Goal: Task Accomplishment & Management: Manage account settings

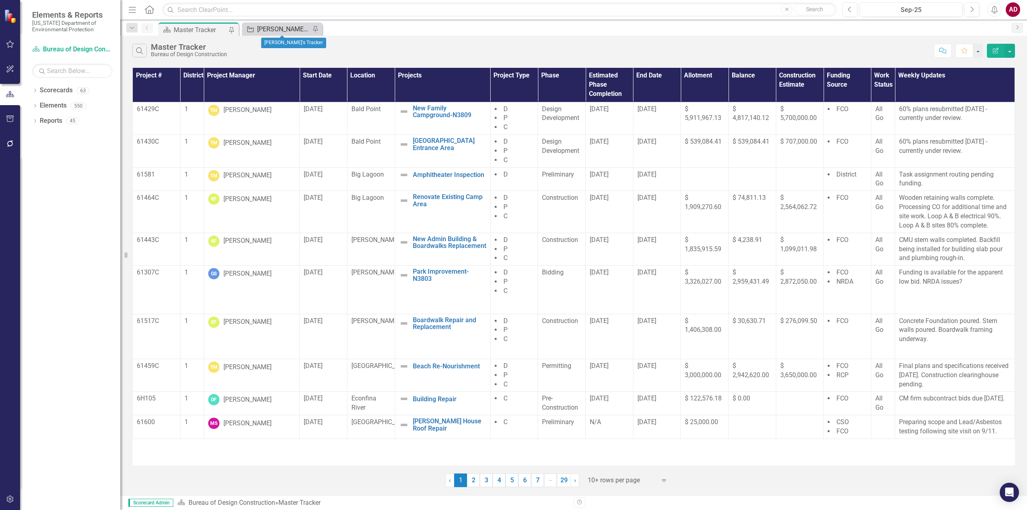
click at [289, 25] on div "[PERSON_NAME]'s Tracker" at bounding box center [283, 29] width 53 height 10
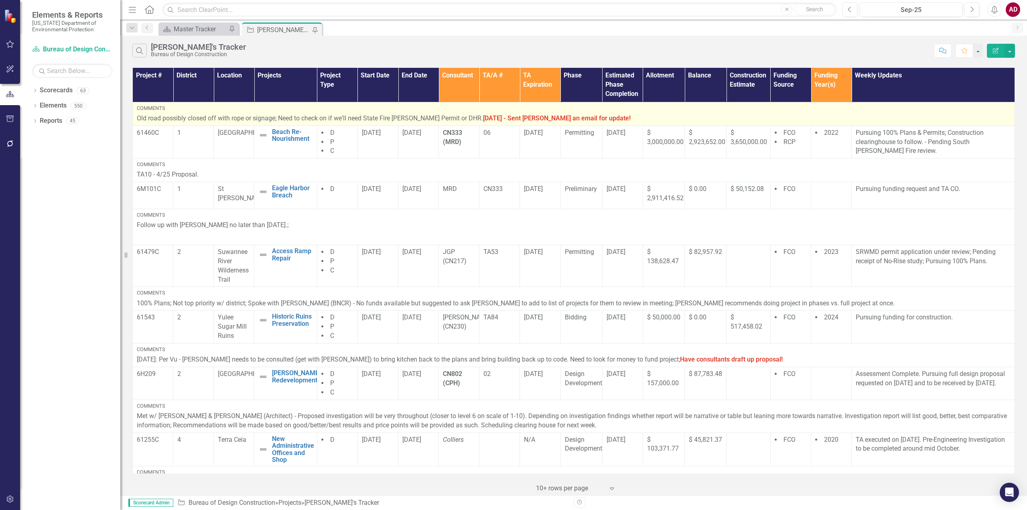
click at [584, 116] on p "Old road possibly closed off with rope or signage; Need to check on if we'll ne…" at bounding box center [574, 118] width 874 height 9
click at [573, 117] on strong "9/5/25 - Sent Katie an email for update!" at bounding box center [557, 118] width 148 height 8
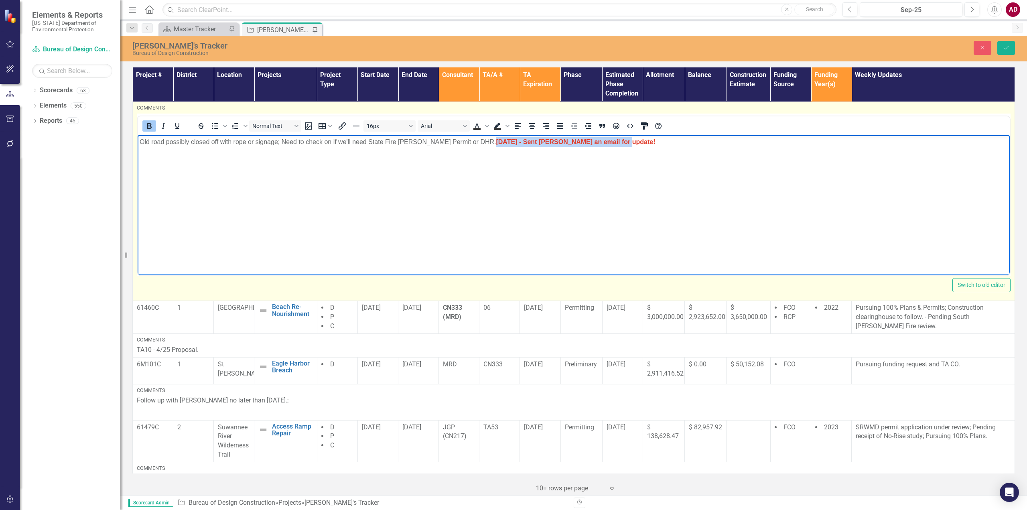
drag, startPoint x: 601, startPoint y: 144, endPoint x: 469, endPoint y: 140, distance: 131.6
click at [469, 140] on p "Old road possibly closed off with rope or signage; Need to check on if we'll ne…" at bounding box center [574, 142] width 868 height 10
click at [487, 164] on body "Old road possibly closed off with rope or signage; Need to check on if we'll ne…" at bounding box center [574, 195] width 872 height 120
drag, startPoint x: 601, startPoint y: 143, endPoint x: 476, endPoint y: 143, distance: 124.8
click at [476, 143] on p "Old road possibly closed off with rope or signage; Need to check on if we'll ne…" at bounding box center [574, 142] width 868 height 10
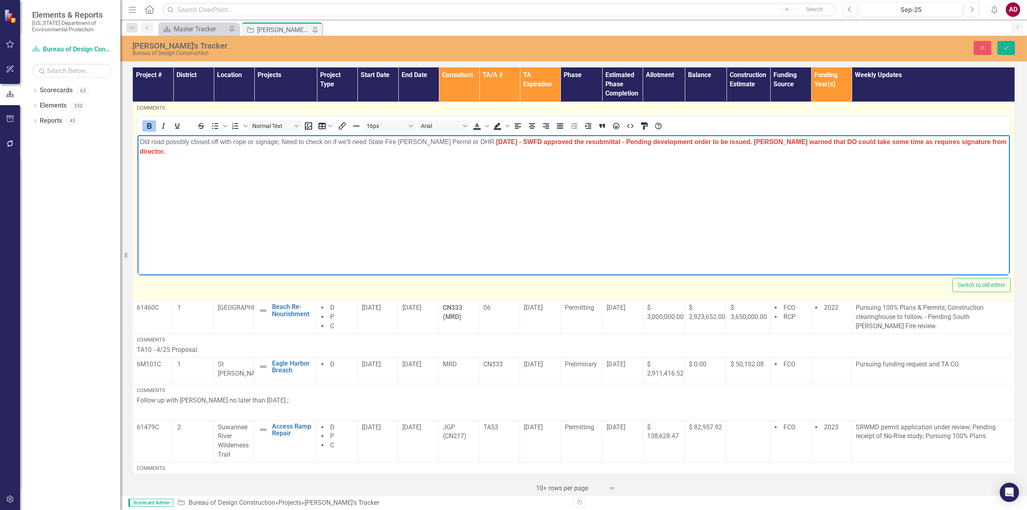
click at [631, 141] on strong "9/17/25 - SWFD approved the resubmittal - Pending development order to be issue…" at bounding box center [573, 146] width 867 height 16
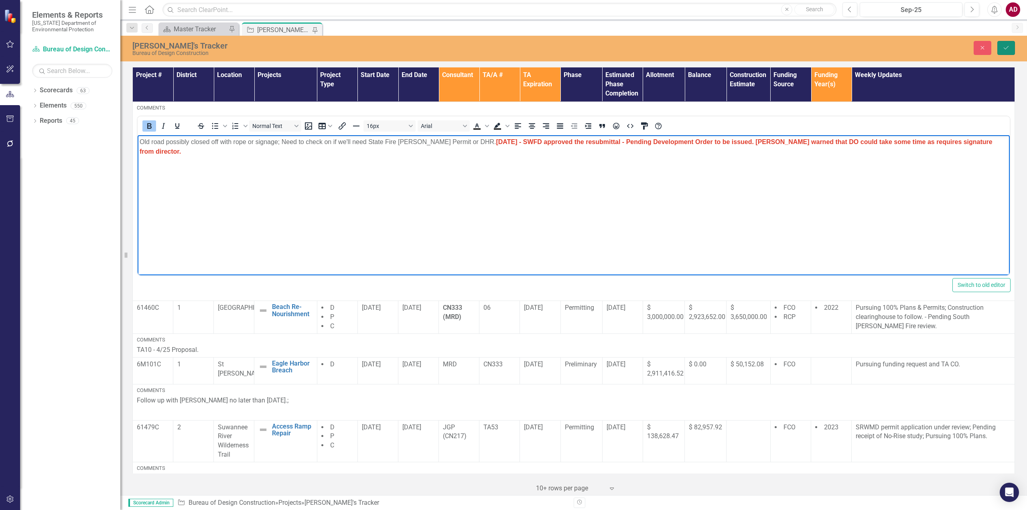
click at [1006, 49] on icon "submit" at bounding box center [1006, 47] width 5 height 3
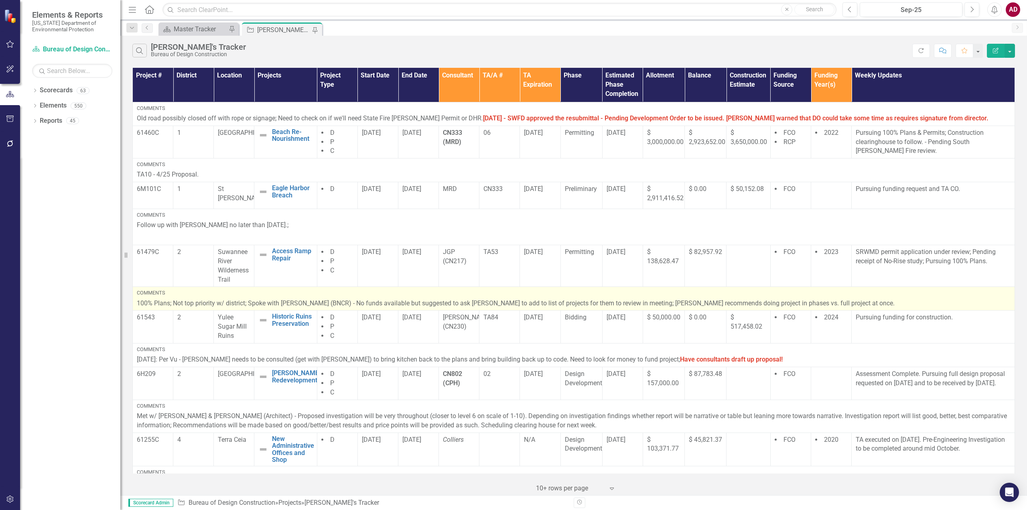
click at [829, 303] on p "100% Plans; Not top priority w/ district; Spoke with [PERSON_NAME] (BNCR) - No …" at bounding box center [574, 303] width 874 height 9
click at [820, 303] on p "100% Plans; Not top priority w/ district; Spoke with [PERSON_NAME] (BNCR) - No …" at bounding box center [574, 303] width 874 height 9
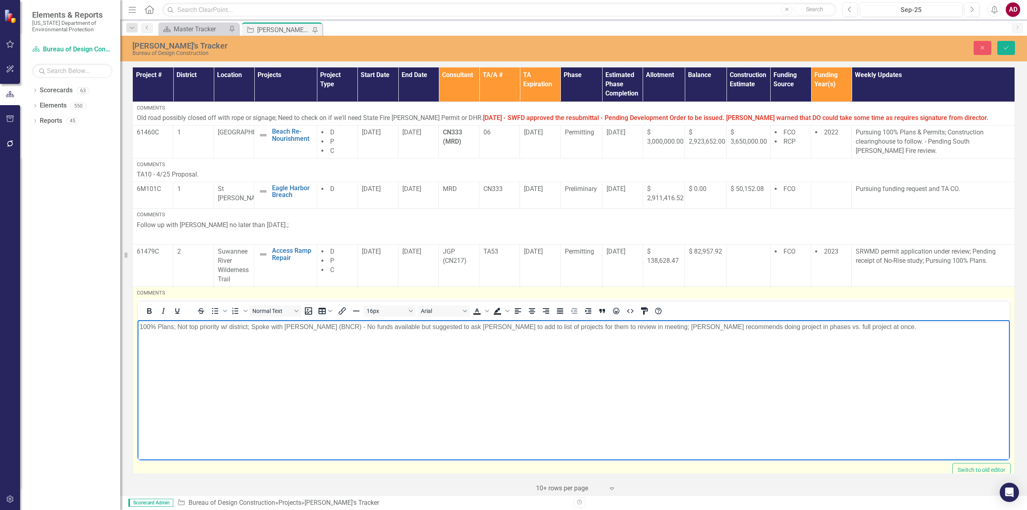
click at [823, 328] on p "100% Plans; Not top priority w/ district; Spoke with [PERSON_NAME] (BNCR) - No …" at bounding box center [574, 327] width 868 height 10
drag, startPoint x: 809, startPoint y: 328, endPoint x: 813, endPoint y: 336, distance: 9.0
click at [813, 336] on p "100% Plans; Not top priority w/ district; Spoke with Bill Stanton (BNCR) - No f…" at bounding box center [574, 331] width 868 height 19
click at [148, 311] on icon "Bold" at bounding box center [149, 311] width 4 height 6
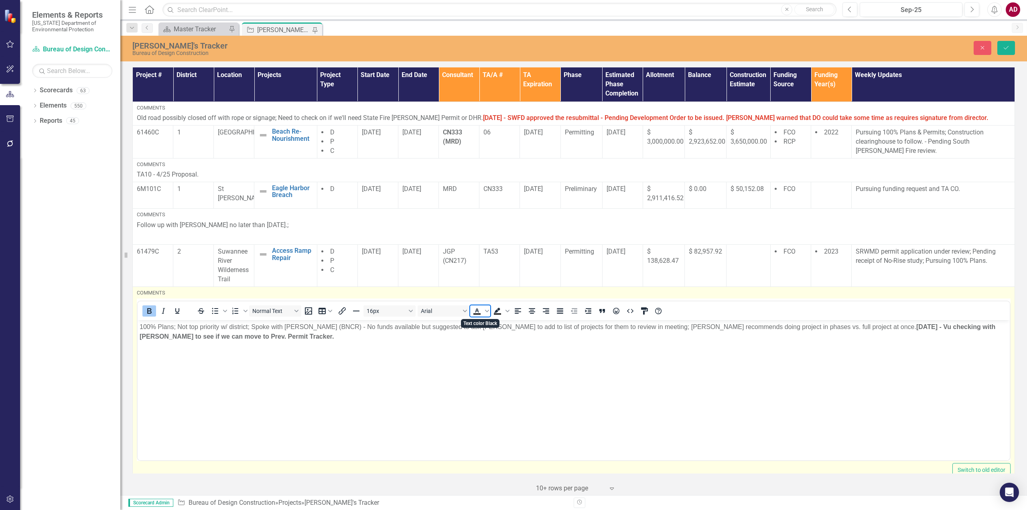
click at [475, 310] on icon "Text color Black" at bounding box center [477, 311] width 10 height 10
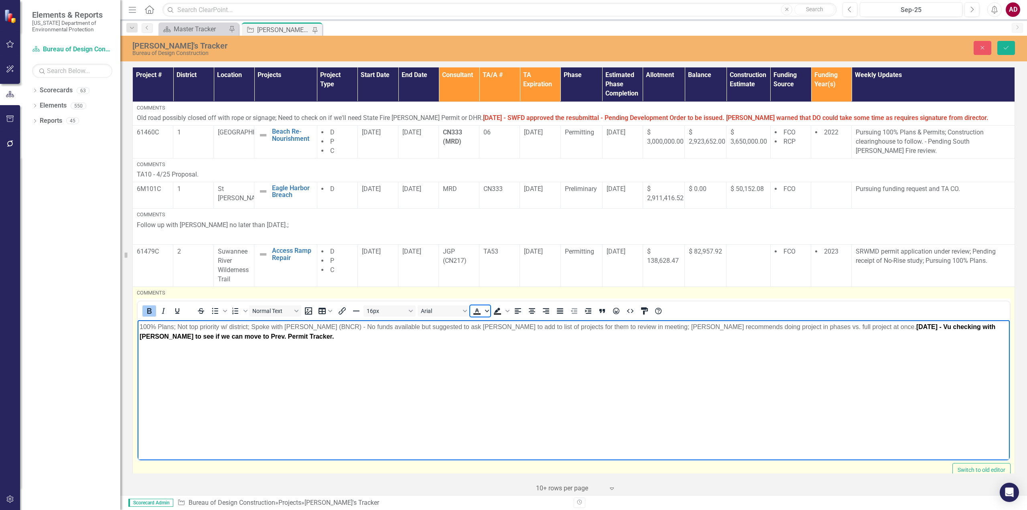
click at [488, 312] on icon "Text color Black" at bounding box center [487, 311] width 4 height 4
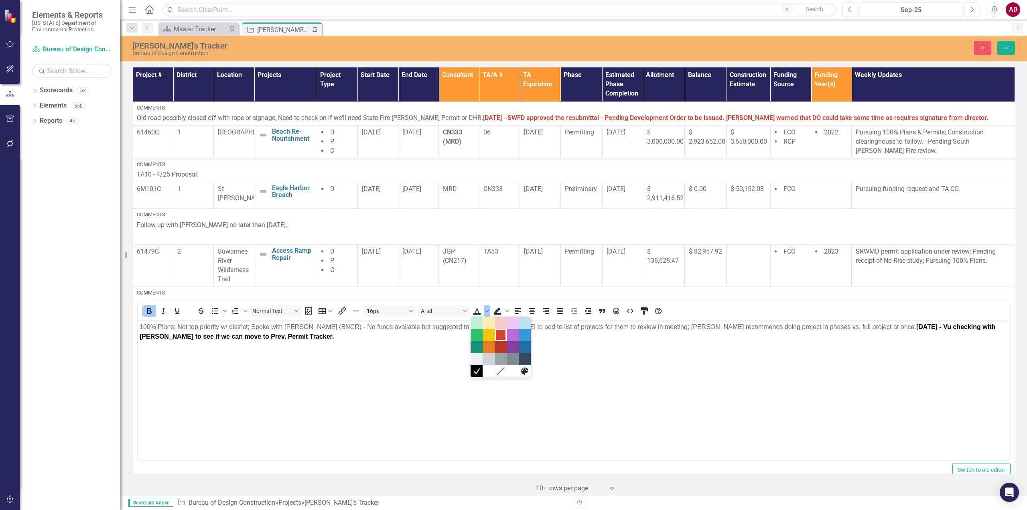
click at [498, 334] on div "Red" at bounding box center [501, 335] width 10 height 10
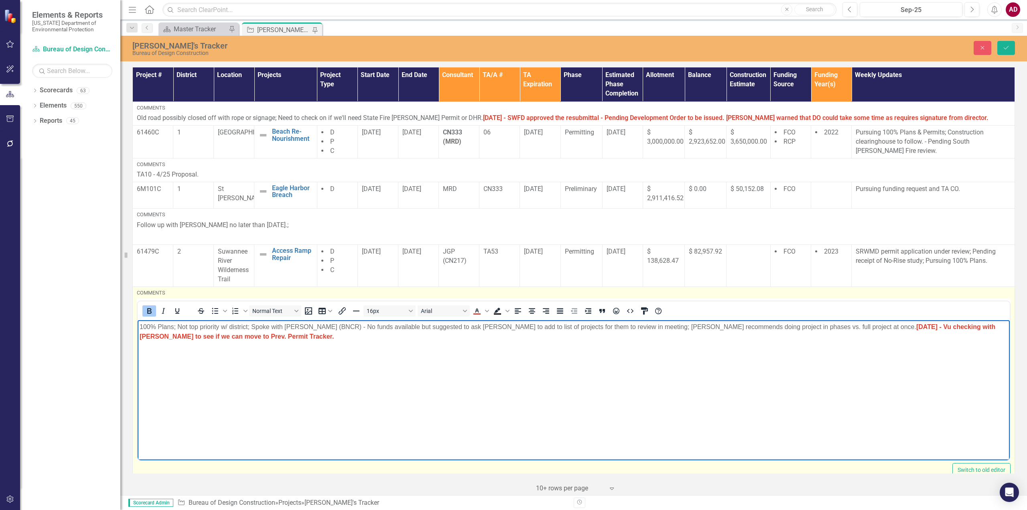
click at [994, 325] on strong "[DATE] - Vu checking with [PERSON_NAME] to see if we can move to Prev. Permit T…" at bounding box center [568, 331] width 856 height 16
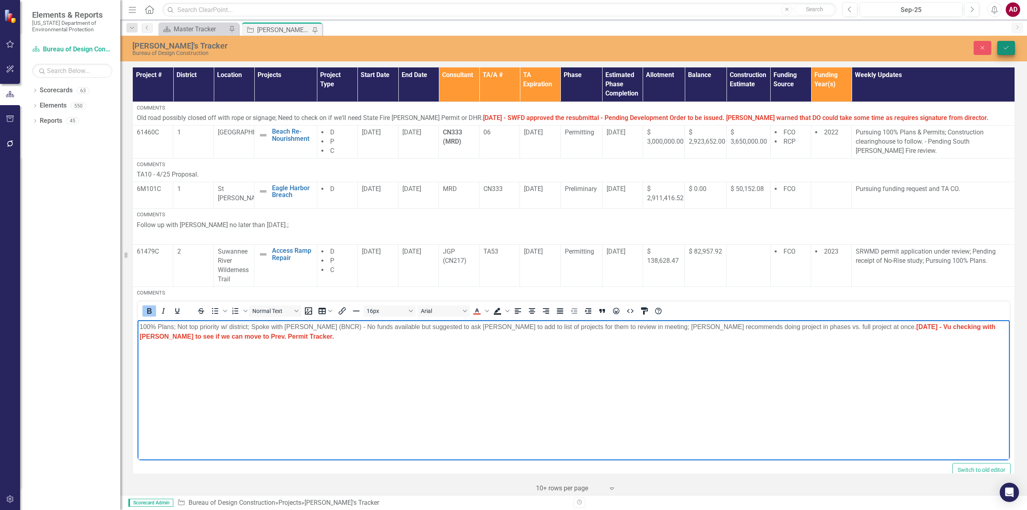
click at [1012, 45] on button "Save" at bounding box center [1007, 48] width 18 height 14
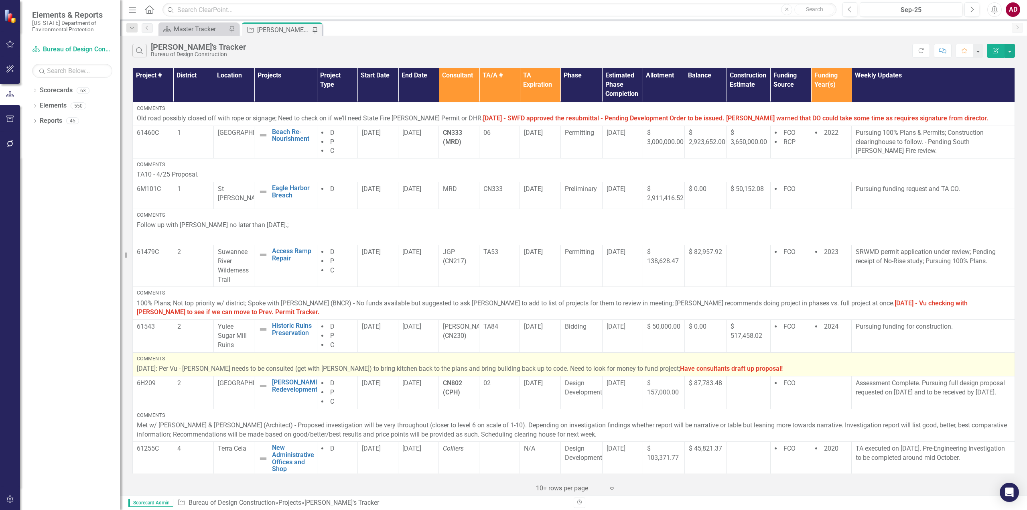
click at [778, 370] on p "8/27/25: Per Vu - Jake Hines needs to be consulted (get with Terry M.) to bring…" at bounding box center [574, 368] width 874 height 9
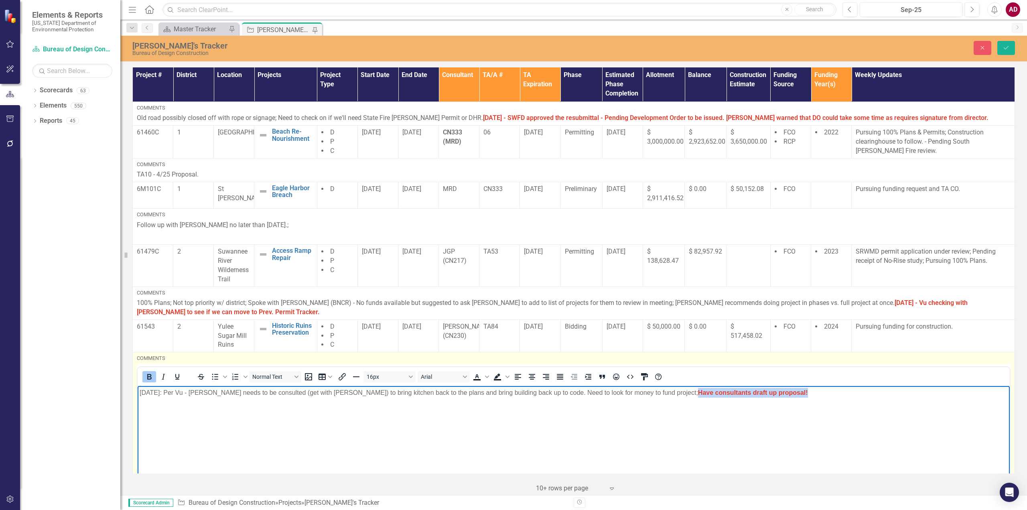
drag, startPoint x: 772, startPoint y: 394, endPoint x: 651, endPoint y: 392, distance: 120.8
click at [651, 392] on p "8/27/25: Per Vu - Jake Hines needs to be consulted (get with Terry M.) to bring…" at bounding box center [574, 393] width 868 height 10
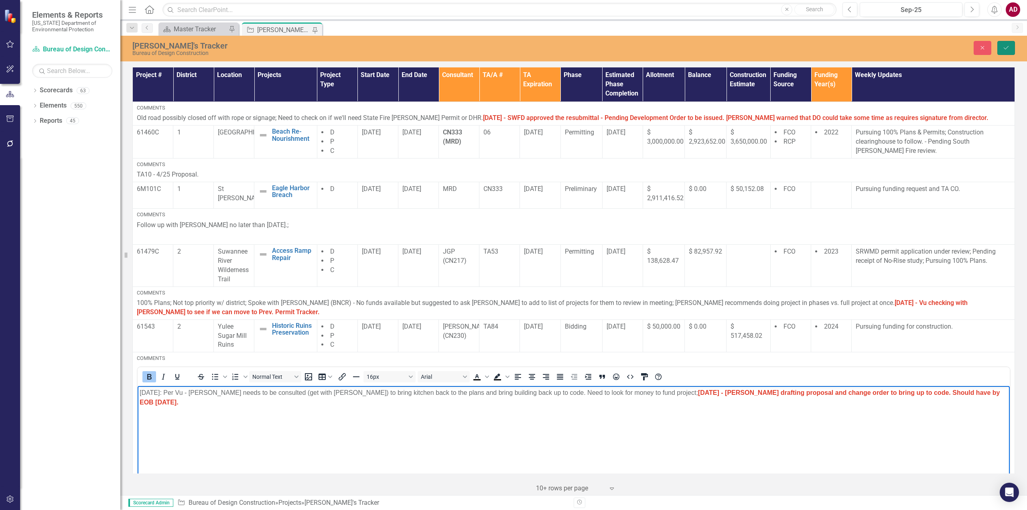
click at [1009, 47] on icon "Save" at bounding box center [1006, 48] width 7 height 6
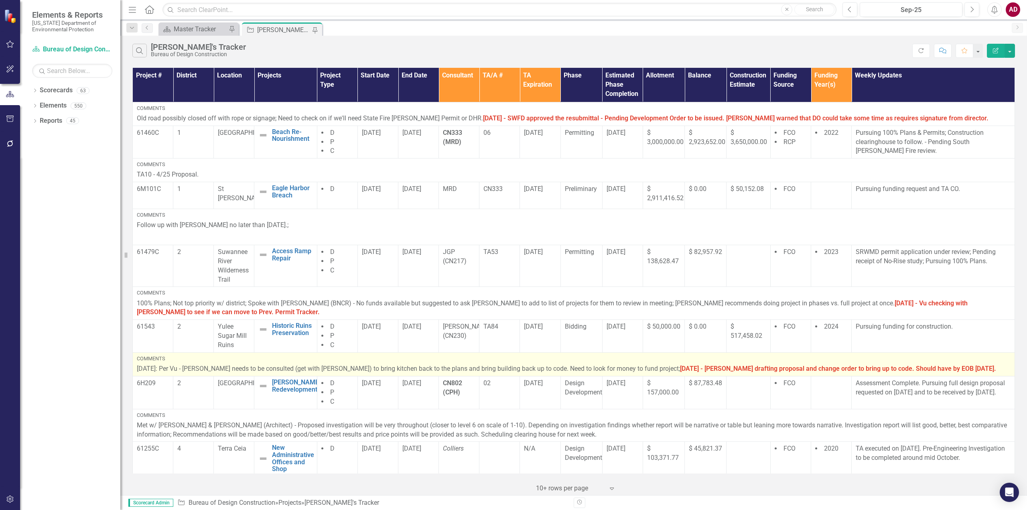
click at [970, 368] on p "8/27/25: Per Vu - Jake Hines needs to be consulted (get with Terry M.) to bring…" at bounding box center [574, 368] width 874 height 9
click at [968, 368] on p "8/27/25: Per Vu - Jake Hines needs to be consulted (get with Terry M.) to bring…" at bounding box center [574, 368] width 874 height 9
click at [947, 369] on p "8/27/25: Per Vu - Jake Hines needs to be consulted (get with Terry M.) to bring…" at bounding box center [574, 368] width 874 height 9
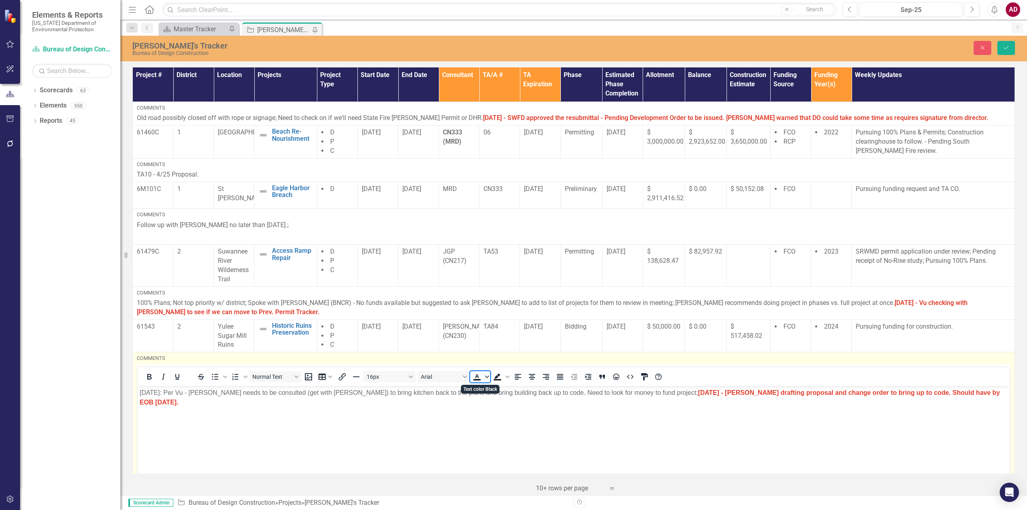
click at [487, 378] on icon "Text color Black" at bounding box center [487, 376] width 4 height 2
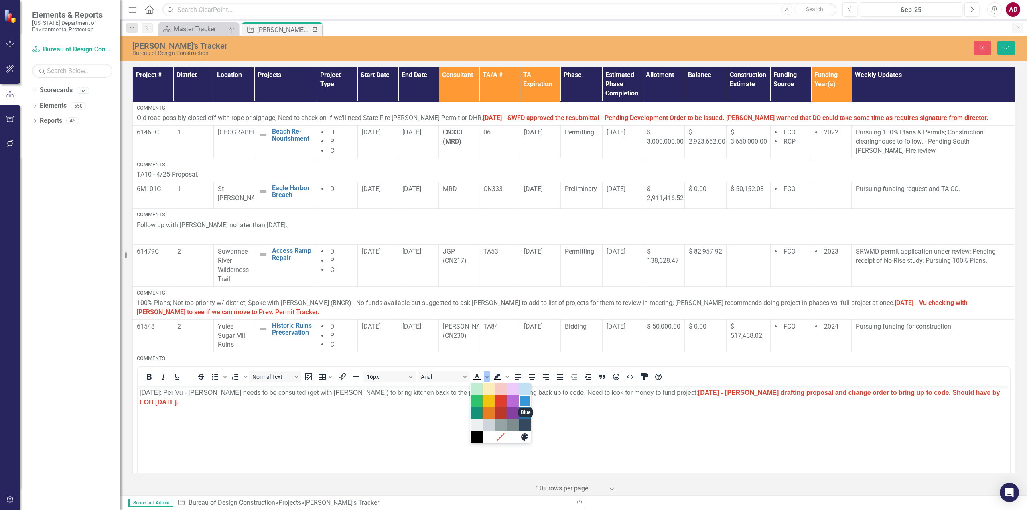
click at [528, 402] on div "Blue" at bounding box center [525, 401] width 10 height 10
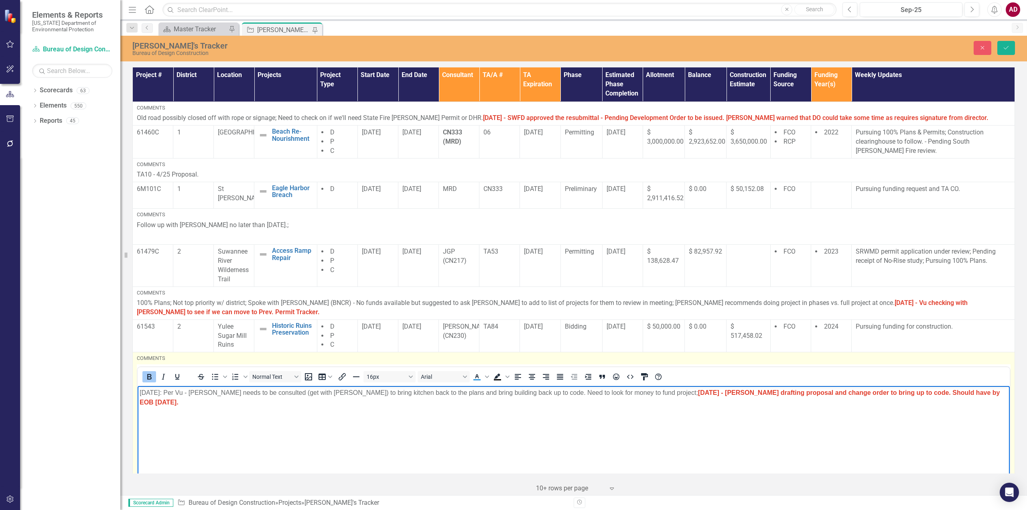
click at [978, 394] on p "﻿ 8/27/25: Per Vu - Jake Hines needs to be consulted (get with Terry M.) to bri…" at bounding box center [574, 397] width 868 height 19
drag, startPoint x: 477, startPoint y: 378, endPoint x: 479, endPoint y: 382, distance: 4.8
click at [477, 378] on icon "Text color Blue" at bounding box center [477, 377] width 10 height 10
drag, startPoint x: 527, startPoint y: 443, endPoint x: 528, endPoint y: 447, distance: 4.1
click at [527, 445] on body "8/27/25: Per Vu - Jake Hines needs to be consulted (get with Terry M.) to bring…" at bounding box center [574, 446] width 872 height 120
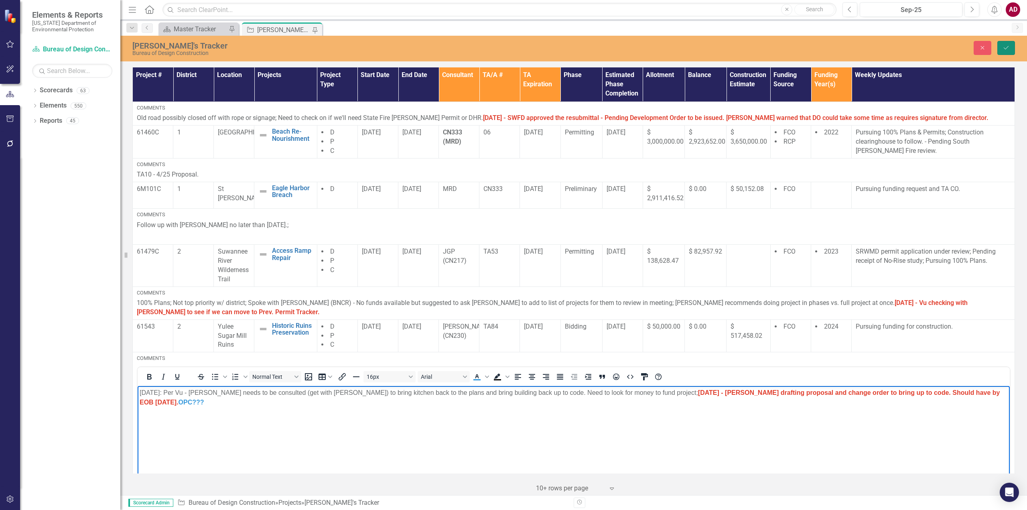
click at [1006, 47] on icon "Save" at bounding box center [1006, 48] width 7 height 6
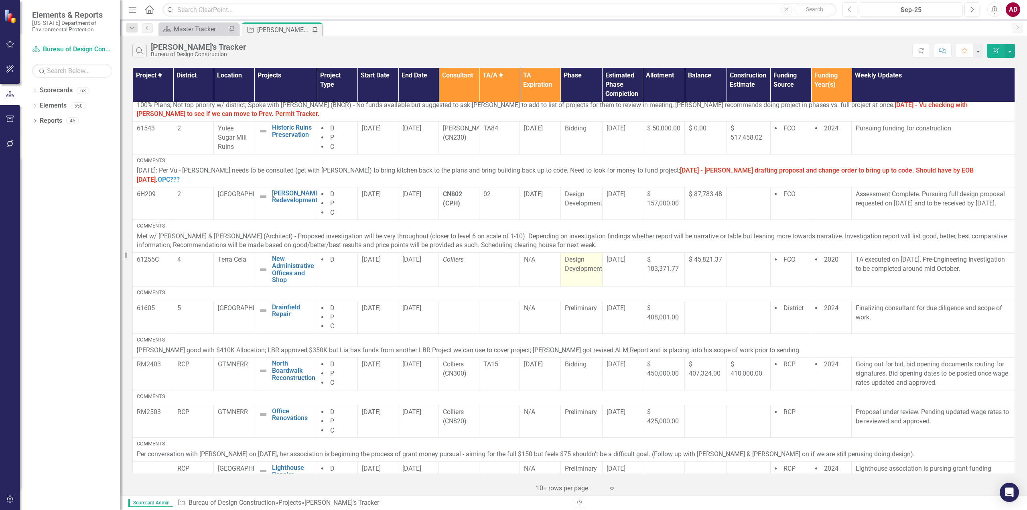
scroll to position [210, 0]
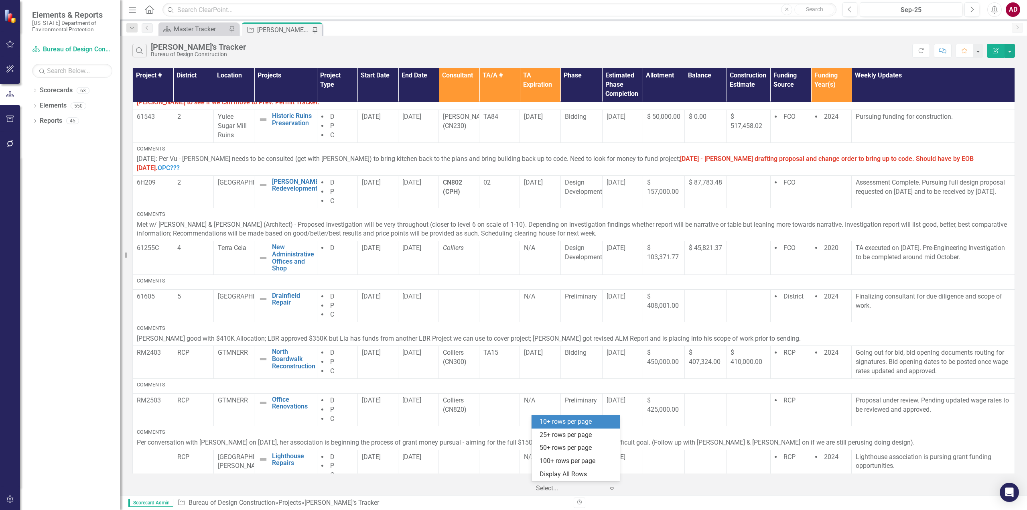
click at [614, 488] on icon "Expand" at bounding box center [612, 488] width 8 height 6
click at [587, 475] on div "Display All Rows" at bounding box center [577, 474] width 75 height 9
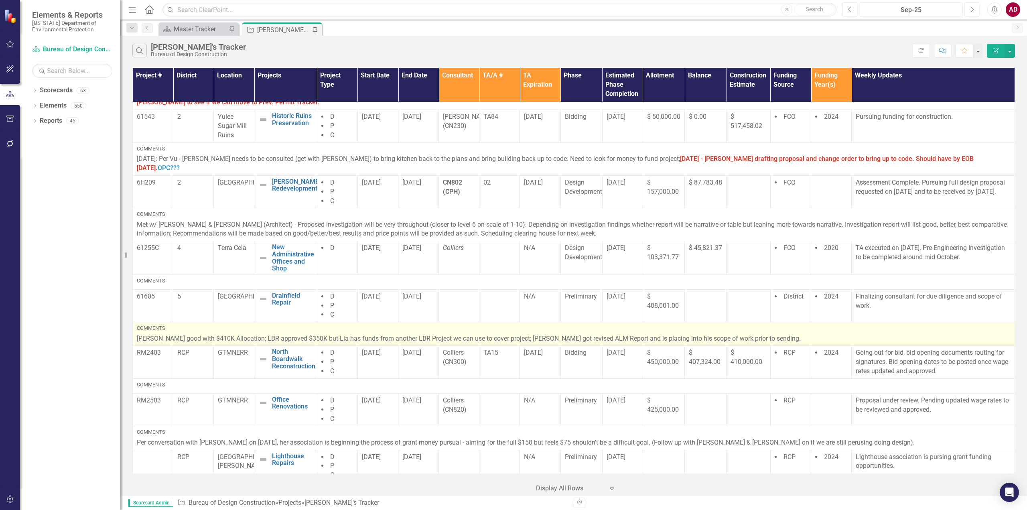
click at [795, 334] on p "[PERSON_NAME] good with $410K Allocation; LBR approved $350K but Lia has funds …" at bounding box center [574, 338] width 874 height 9
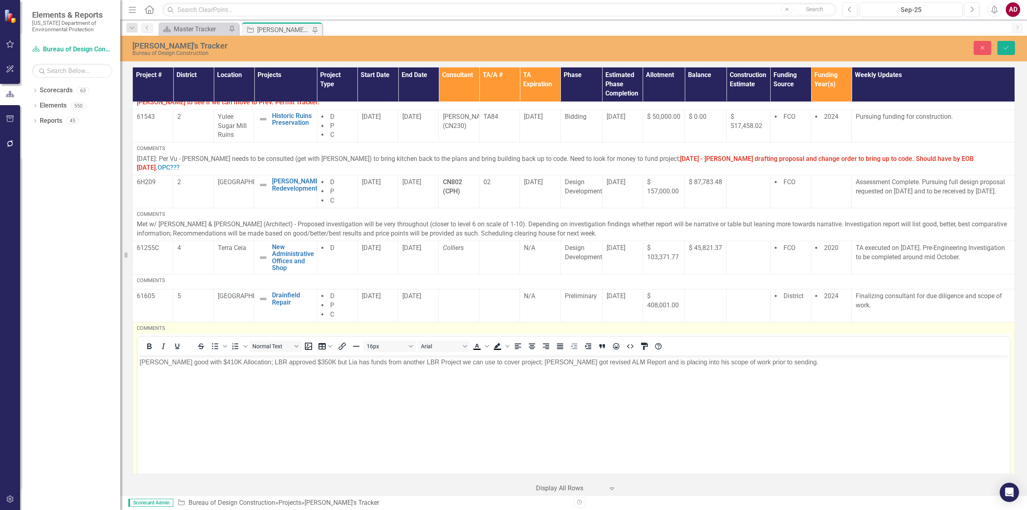
scroll to position [0, 0]
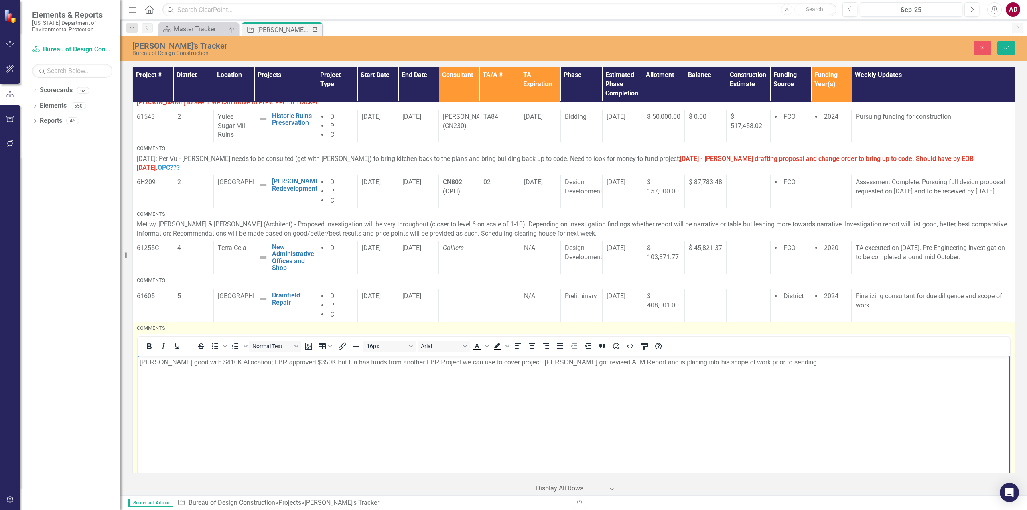
click at [784, 362] on p "[PERSON_NAME] good with $410K Allocation; LBR approved $350K but Lia has funds …" at bounding box center [574, 362] width 868 height 10
click at [794, 367] on body "Kaitlyn good with $410K Allocation; LBR approved $350K but Lia has funds from a…" at bounding box center [574, 415] width 872 height 120
drag, startPoint x: 748, startPoint y: 361, endPoint x: 915, endPoint y: 357, distance: 167.4
click at [915, 357] on p "Kaitlyn good with $410K Allocation; LBR approved $350K but Lia has funds from a…" at bounding box center [574, 362] width 868 height 10
click at [782, 361] on p "Kaitlyn good with $410K Allocation; LBR approved $350K but Lia has funds from a…" at bounding box center [574, 362] width 868 height 10
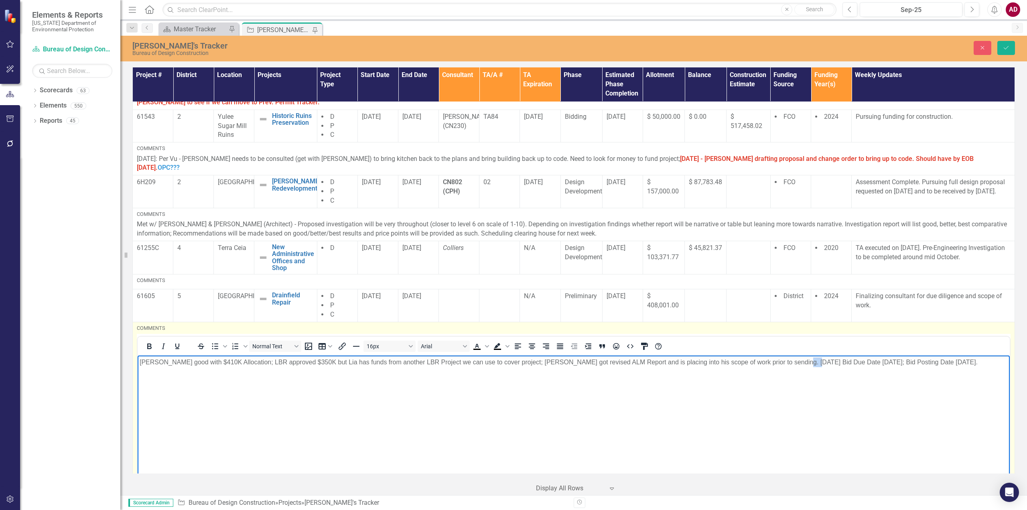
click at [782, 361] on p "Kaitlyn good with $410K Allocation; LBR approved $350K but Lia has funds from a…" at bounding box center [574, 362] width 868 height 10
drag, startPoint x: 770, startPoint y: 362, endPoint x: 748, endPoint y: 361, distance: 22.9
click at [748, 361] on p "Kaitlyn good with $410K Allocation; LBR approved $350K but Lia has funds from a…" at bounding box center [574, 362] width 868 height 10
click at [784, 361] on p "Kaitlyn good with $410K Allocation; LBR approved $350K but Lia has funds from a…" at bounding box center [574, 362] width 868 height 10
click at [860, 361] on p "Kaitlyn good with $410K Allocation; LBR approved $350K but Lia has funds from a…" at bounding box center [574, 362] width 868 height 10
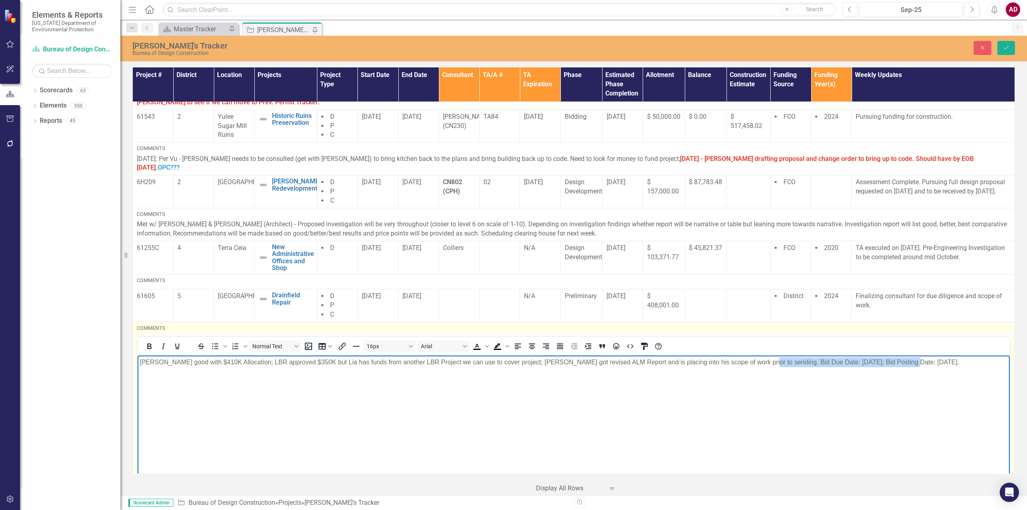
drag, startPoint x: 748, startPoint y: 361, endPoint x: 894, endPoint y: 360, distance: 146.1
click at [894, 360] on p "Kaitlyn good with $410K Allocation; LBR approved $350K but Lia has funds from a…" at bounding box center [574, 362] width 868 height 10
drag, startPoint x: 150, startPoint y: 334, endPoint x: 184, endPoint y: 341, distance: 35.2
click at [150, 341] on icon "Bold" at bounding box center [149, 346] width 10 height 10
click at [478, 344] on icon "Text color Black" at bounding box center [477, 346] width 4 height 4
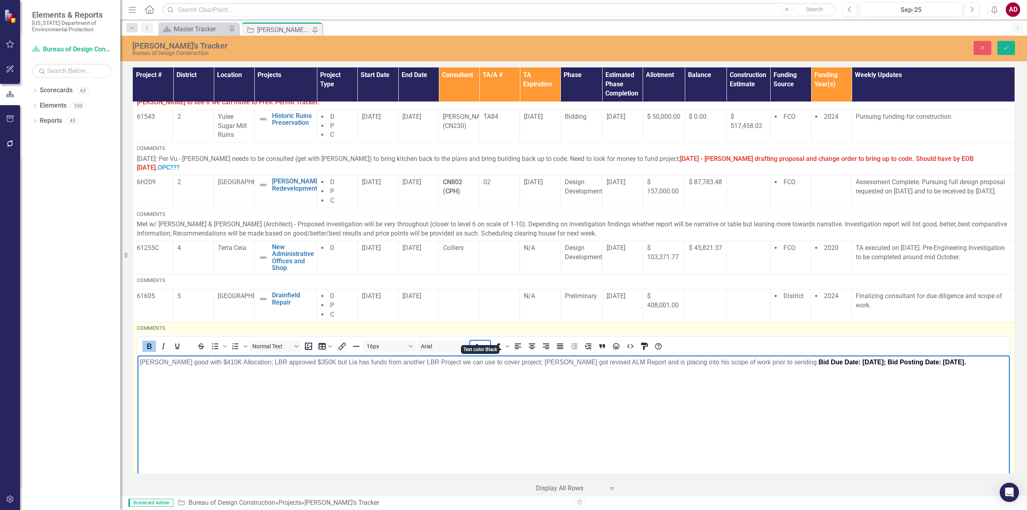
click at [488, 345] on icon "Text color Black" at bounding box center [487, 346] width 4 height 2
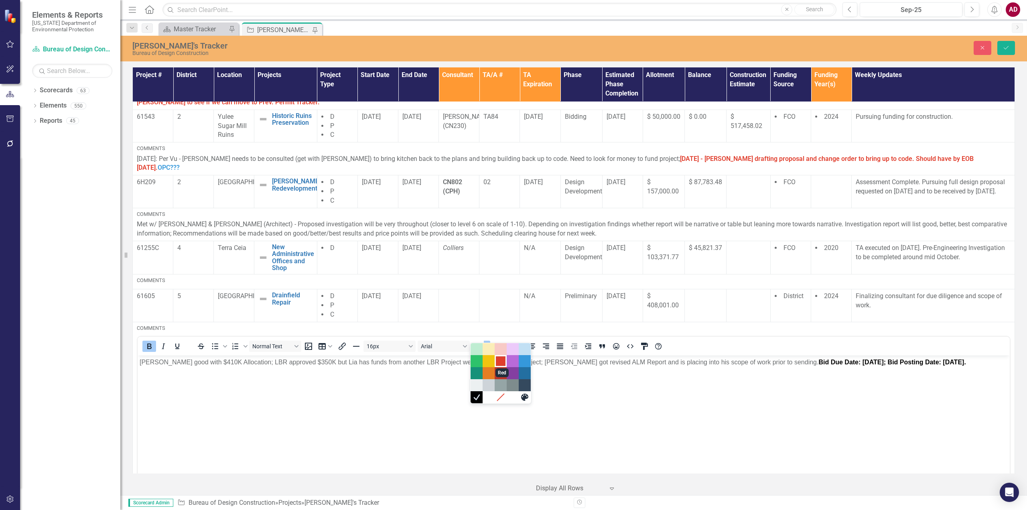
click at [502, 360] on div "Red" at bounding box center [501, 361] width 10 height 10
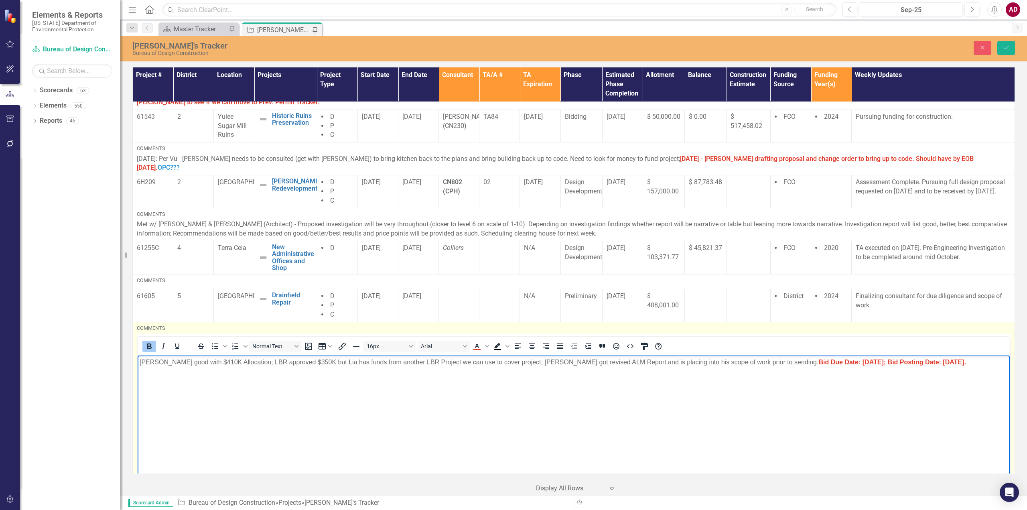
click at [935, 371] on body "Kaitlyn good with $410K Allocation; LBR approved $350K but Lia has funds from a…" at bounding box center [574, 415] width 872 height 120
click at [907, 361] on p "Kaitlyn good with $410K Allocation; LBR approved $350K but Lia has funds from a…" at bounding box center [574, 362] width 868 height 10
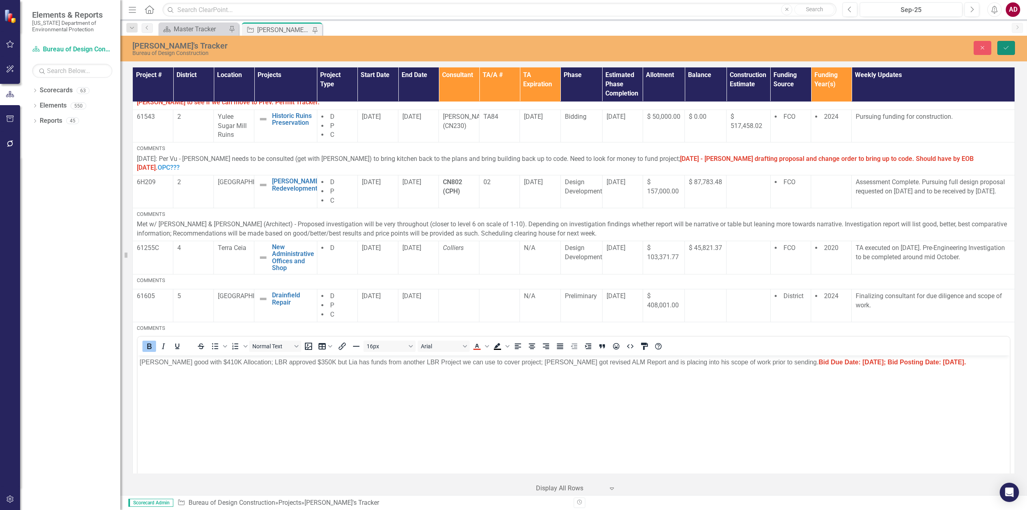
click at [1010, 43] on button "Save" at bounding box center [1007, 48] width 18 height 14
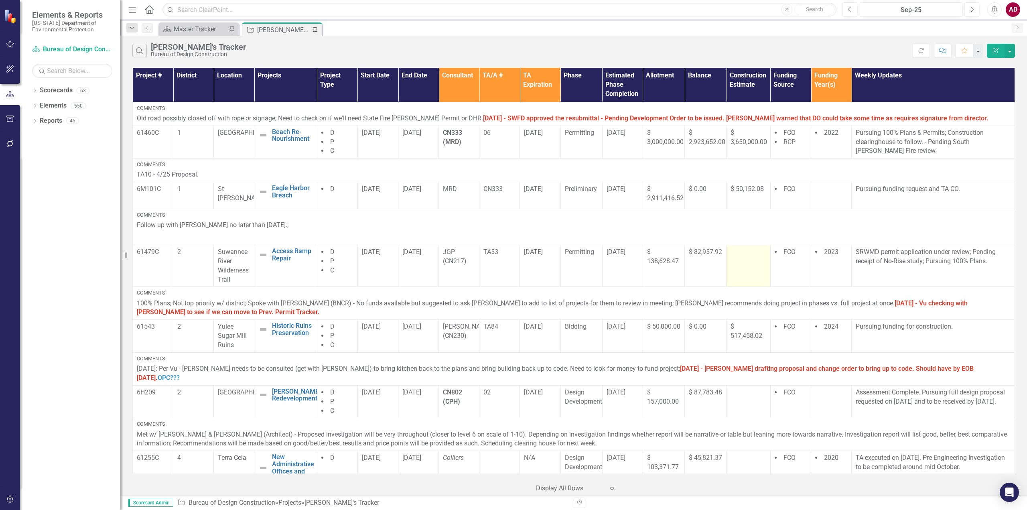
click at [749, 266] on td at bounding box center [749, 266] width 44 height 42
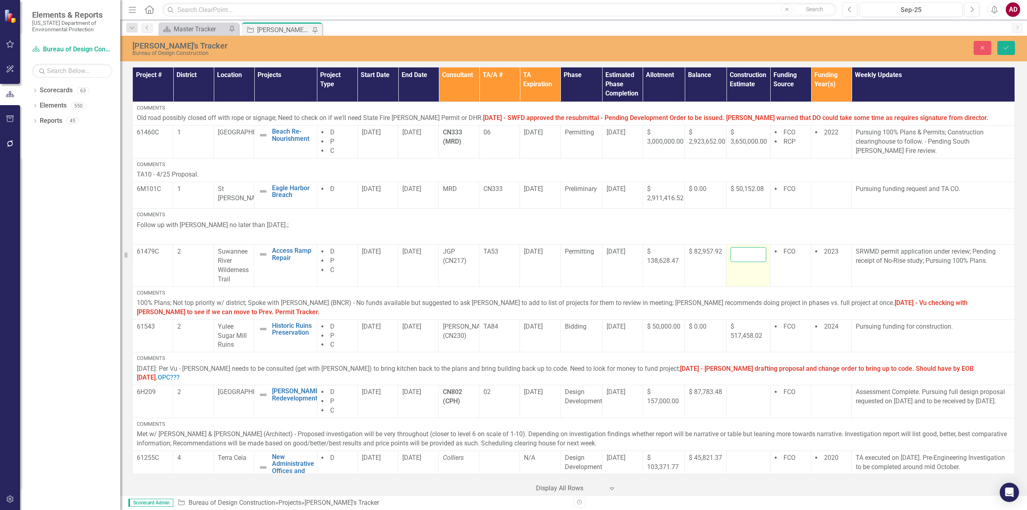
click at [742, 252] on input "number" at bounding box center [748, 254] width 35 height 15
type input "628260.65"
click button "Save" at bounding box center [1007, 48] width 18 height 14
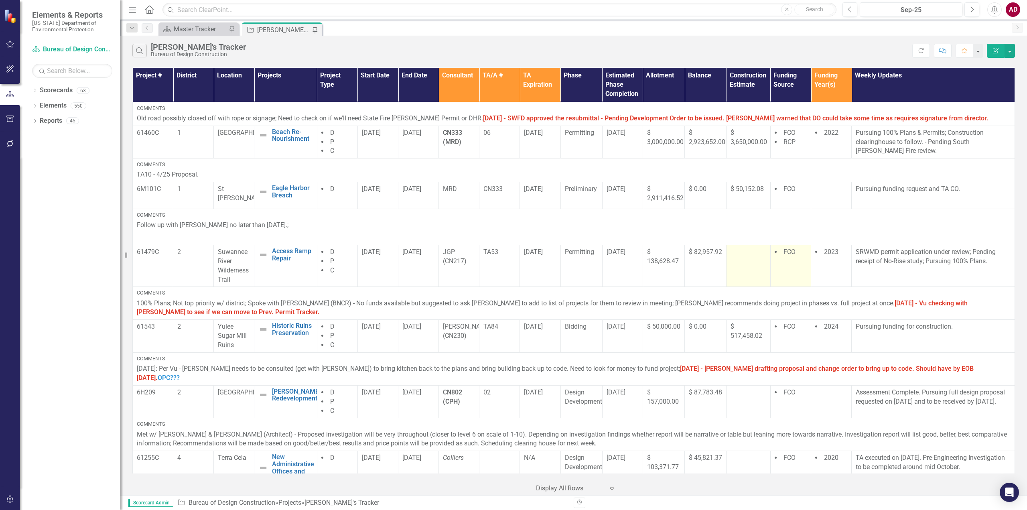
click at [786, 278] on td "FCO" at bounding box center [790, 266] width 41 height 42
click at [742, 264] on td at bounding box center [749, 266] width 44 height 42
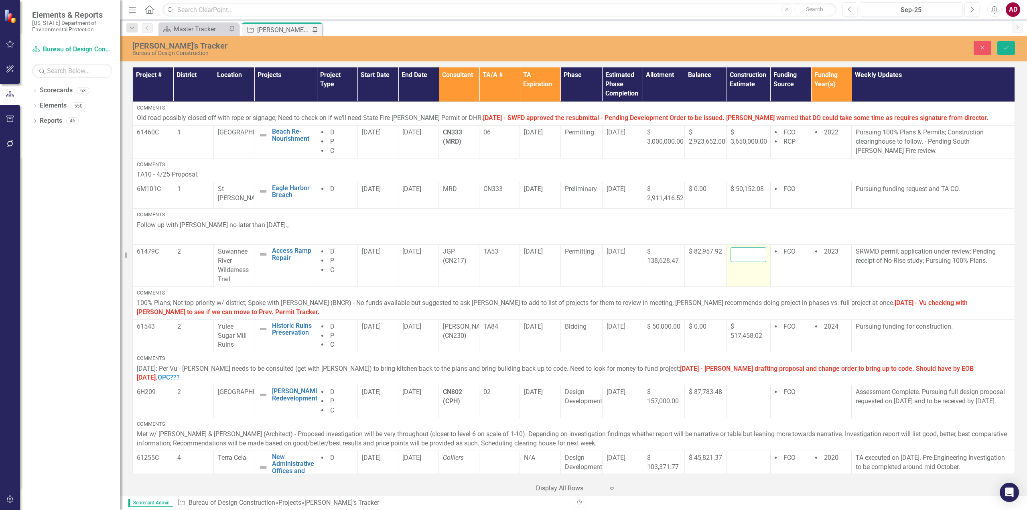
click at [735, 256] on input "number" at bounding box center [748, 254] width 35 height 15
type input "628260.65"
drag, startPoint x: 1007, startPoint y: 48, endPoint x: 993, endPoint y: 63, distance: 21.0
click at [1007, 48] on icon "submit" at bounding box center [1006, 47] width 5 height 3
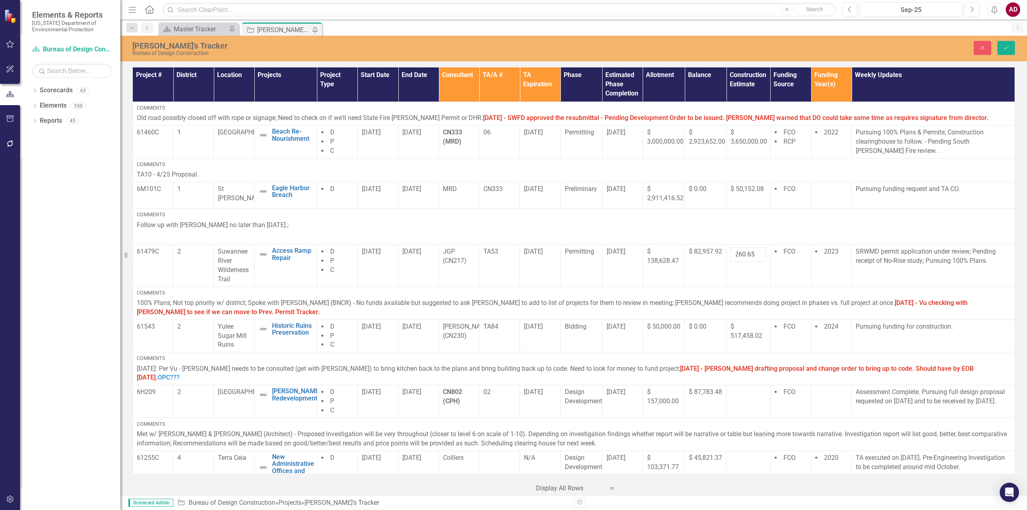
scroll to position [0, 0]
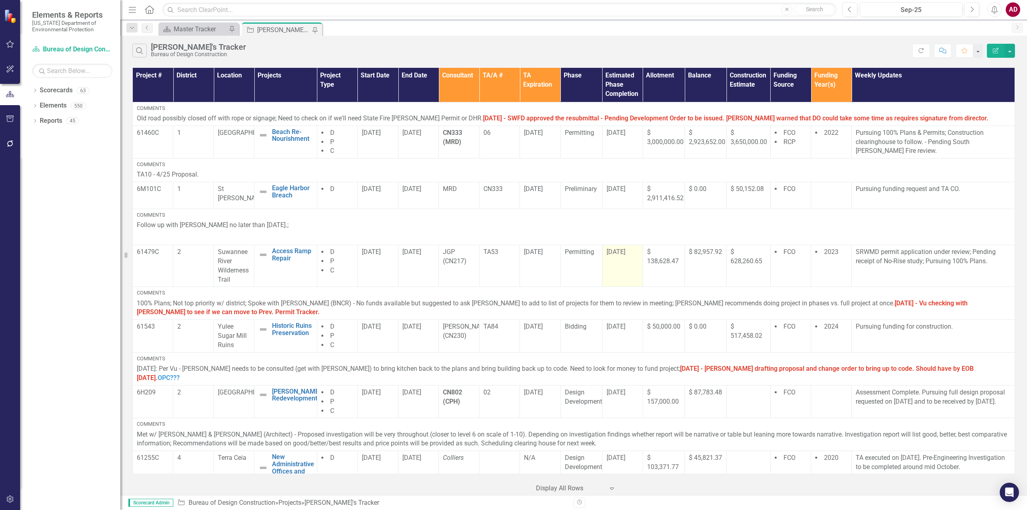
click at [603, 284] on td "[DATE]" at bounding box center [622, 266] width 41 height 42
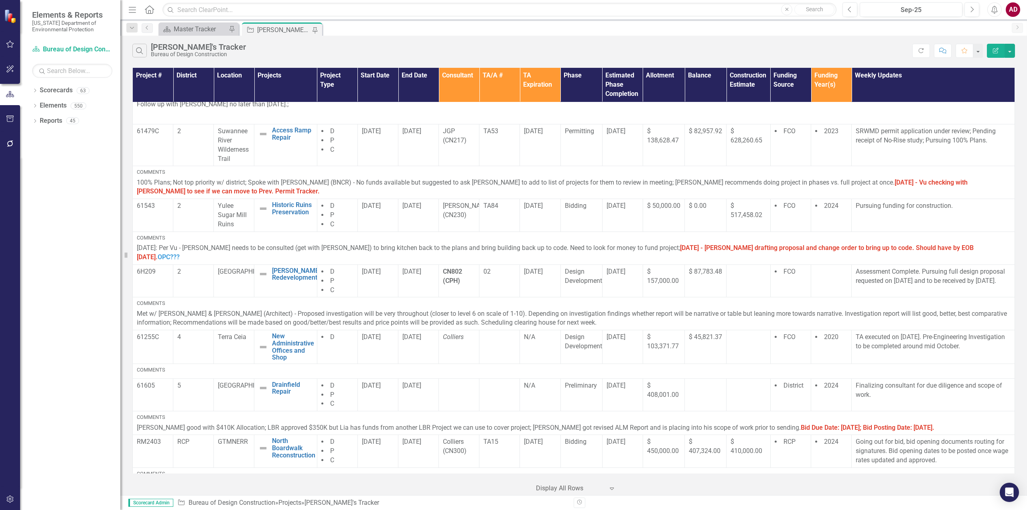
scroll to position [161, 0]
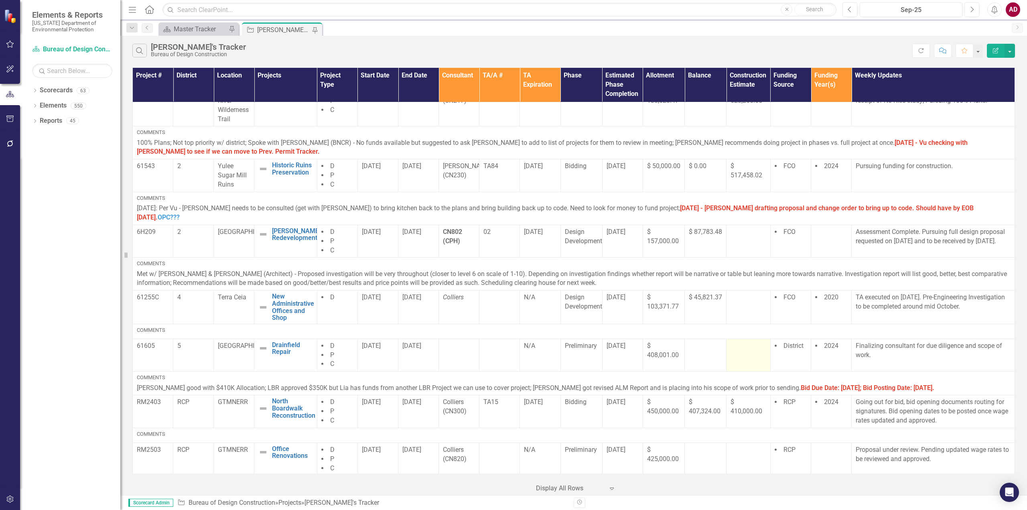
drag, startPoint x: 756, startPoint y: 354, endPoint x: 758, endPoint y: 360, distance: 6.0
click at [758, 360] on td at bounding box center [749, 355] width 44 height 33
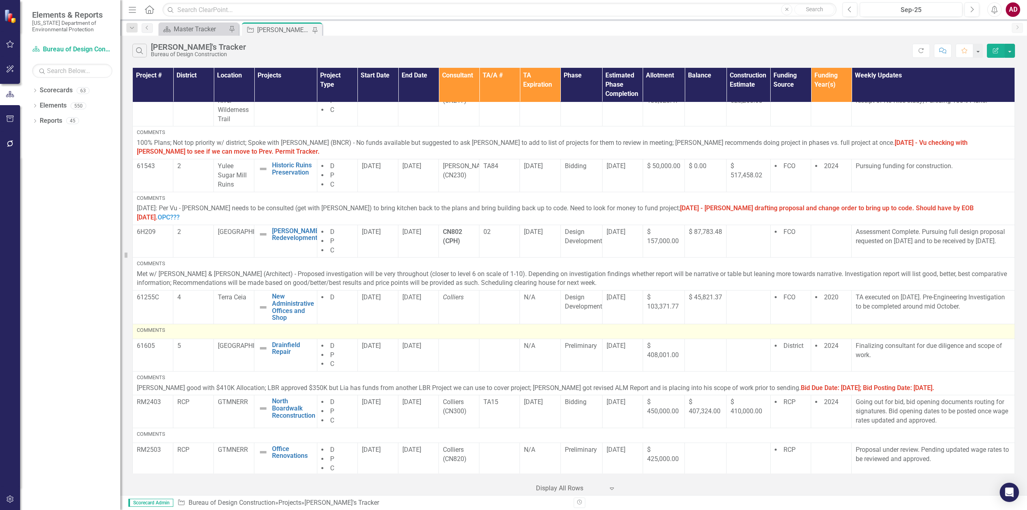
click at [351, 327] on div "Comments" at bounding box center [574, 330] width 874 height 7
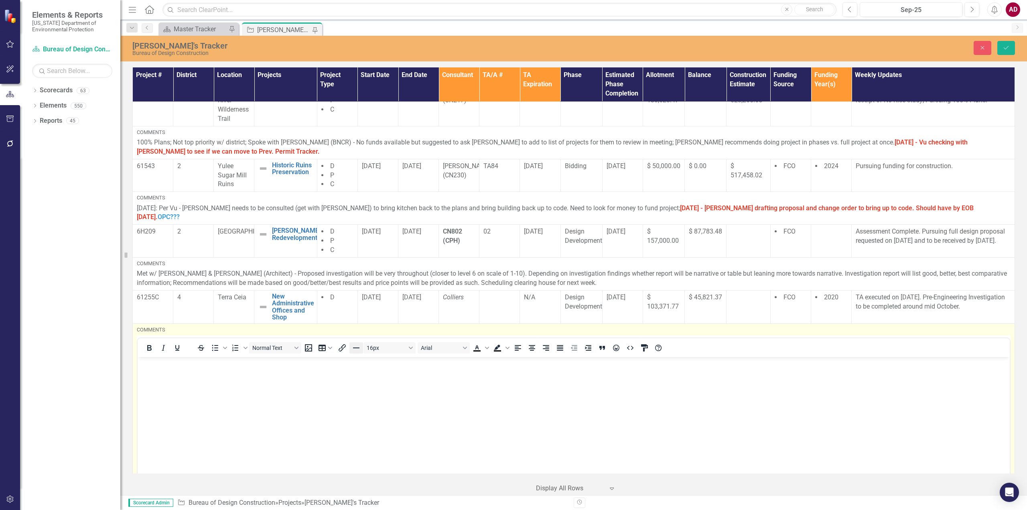
scroll to position [0, 0]
click at [358, 385] on body "Rich Text Area. Press ALT-0 for help." at bounding box center [574, 417] width 872 height 120
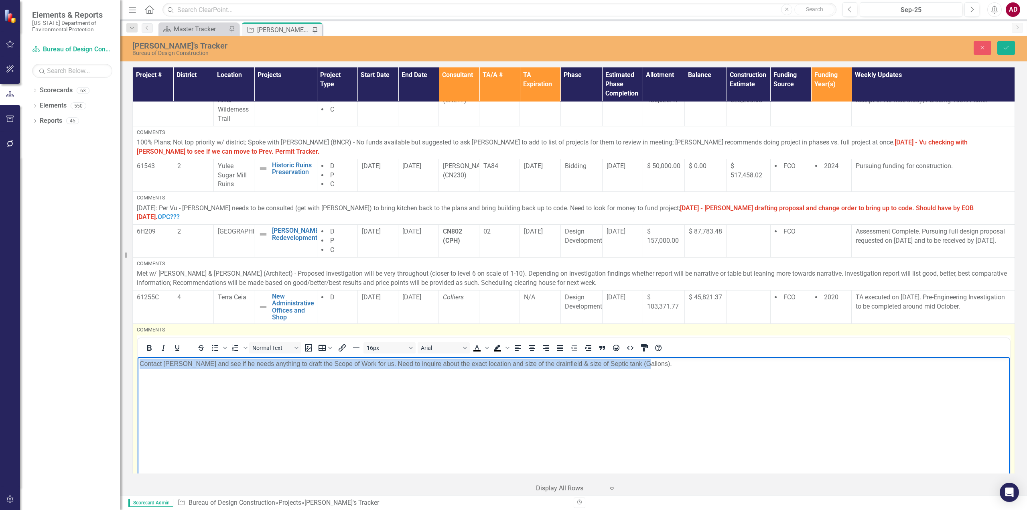
drag, startPoint x: 640, startPoint y: 363, endPoint x: 124, endPoint y: 381, distance: 515.9
click at [138, 381] on html "Contact [PERSON_NAME] and see if he needs anything to draft the Scope of Work f…" at bounding box center [574, 417] width 872 height 120
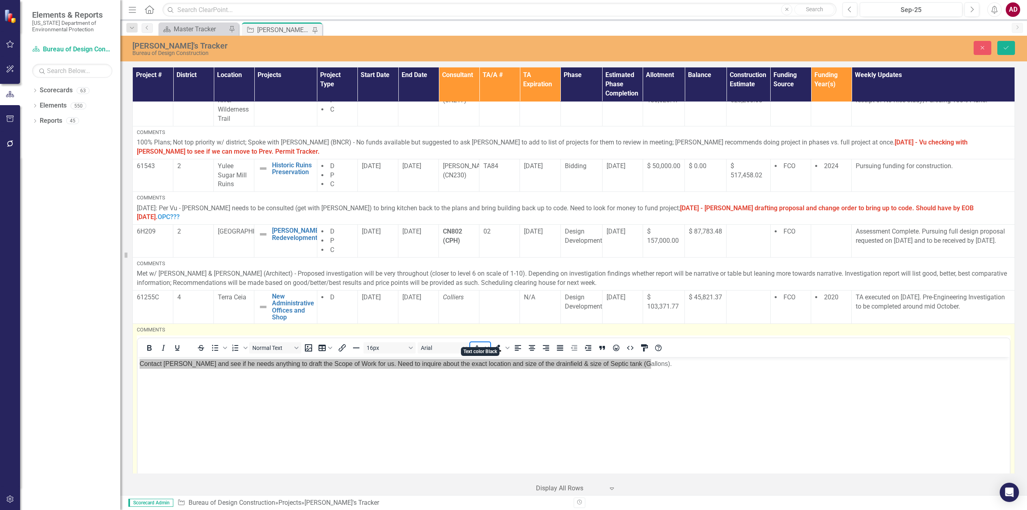
click at [489, 342] on span "Text color Black" at bounding box center [487, 347] width 6 height 11
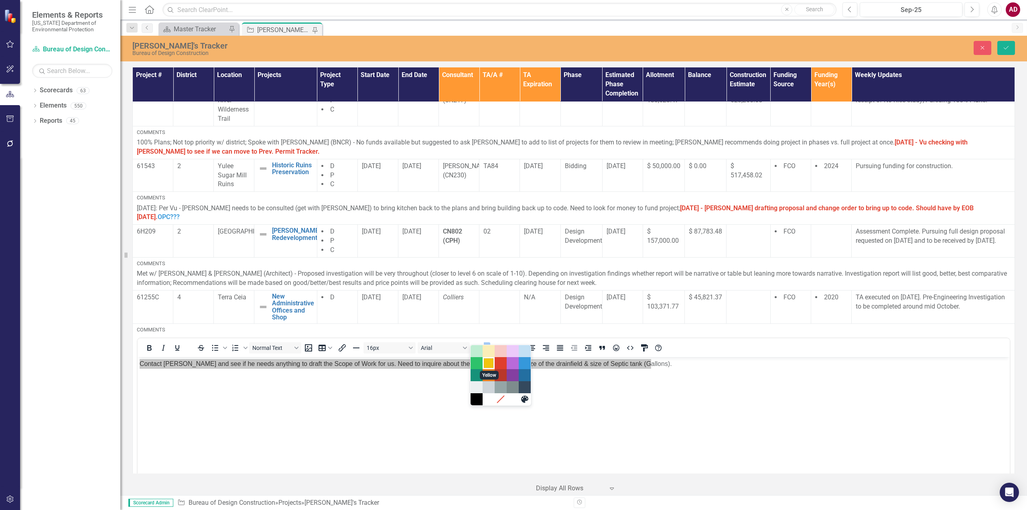
click at [492, 364] on div "Yellow" at bounding box center [489, 363] width 10 height 10
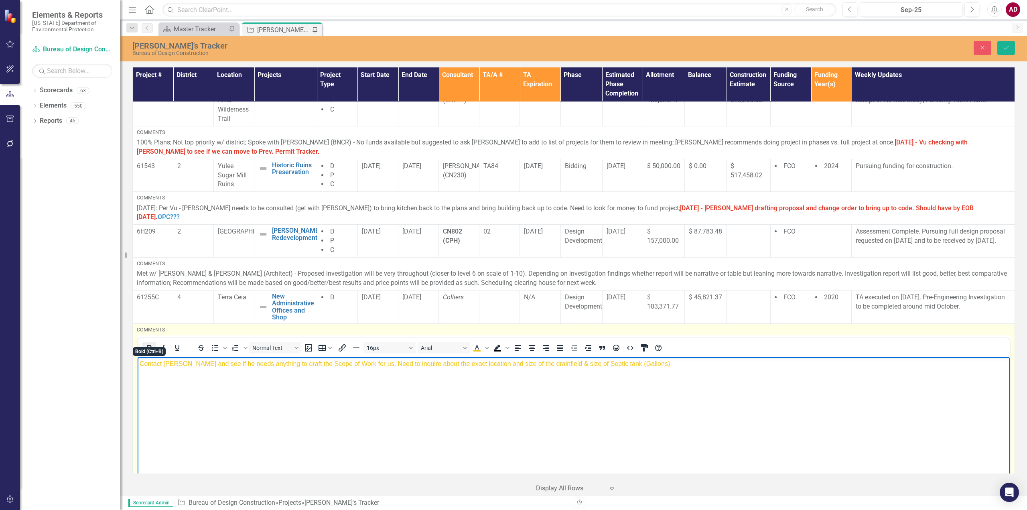
click at [150, 343] on icon "Bold" at bounding box center [149, 348] width 10 height 10
click at [170, 396] on body "Contact [PERSON_NAME] and see if he needs anything to draft the Scope of Work f…" at bounding box center [574, 417] width 872 height 120
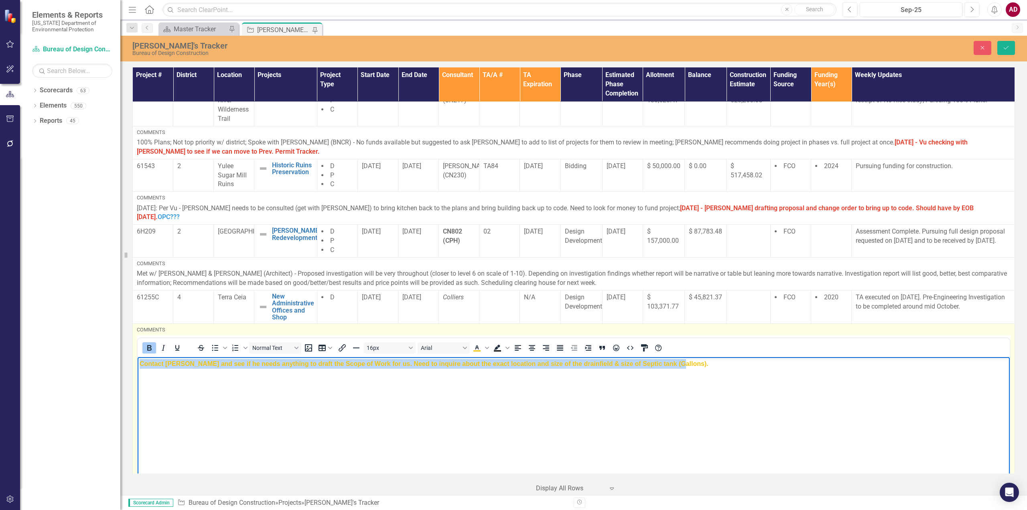
drag, startPoint x: 140, startPoint y: 364, endPoint x: 585, endPoint y: 364, distance: 445.0
click at [686, 372] on body "Contact [PERSON_NAME] and see if he needs anything to draft the Scope of Work f…" at bounding box center [574, 417] width 872 height 120
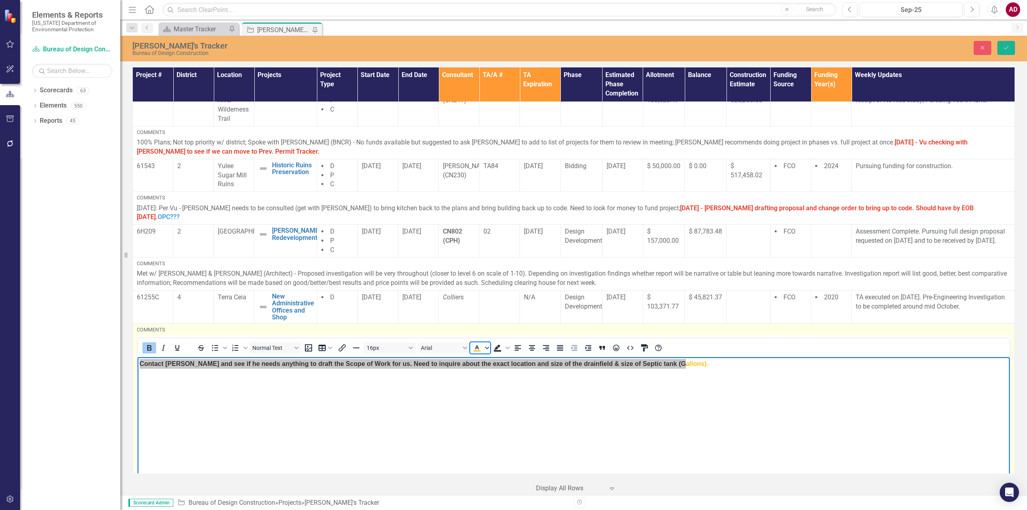
click at [489, 346] on icon "Text color Yellow" at bounding box center [487, 348] width 4 height 4
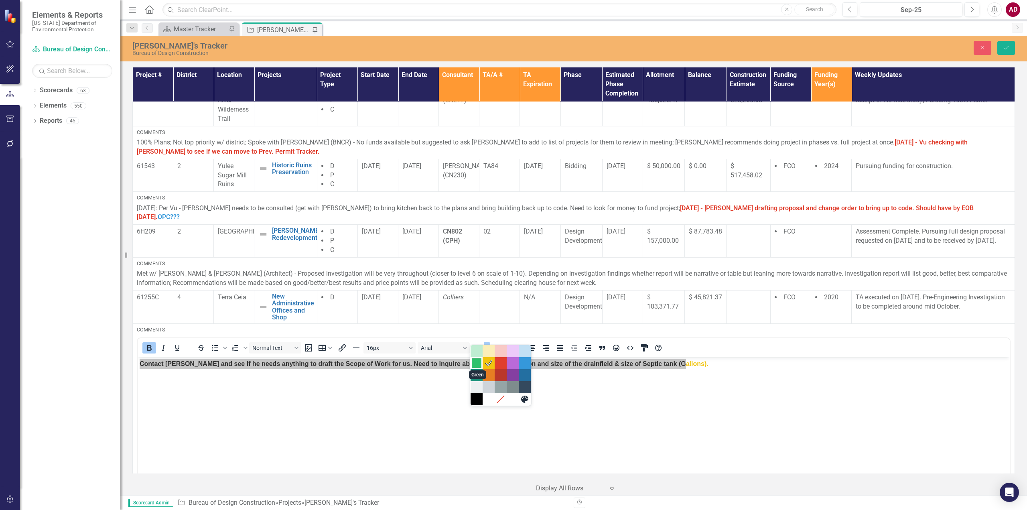
drag, startPoint x: 479, startPoint y: 361, endPoint x: 338, endPoint y: 18, distance: 371.2
click at [479, 361] on div "Green" at bounding box center [477, 363] width 10 height 10
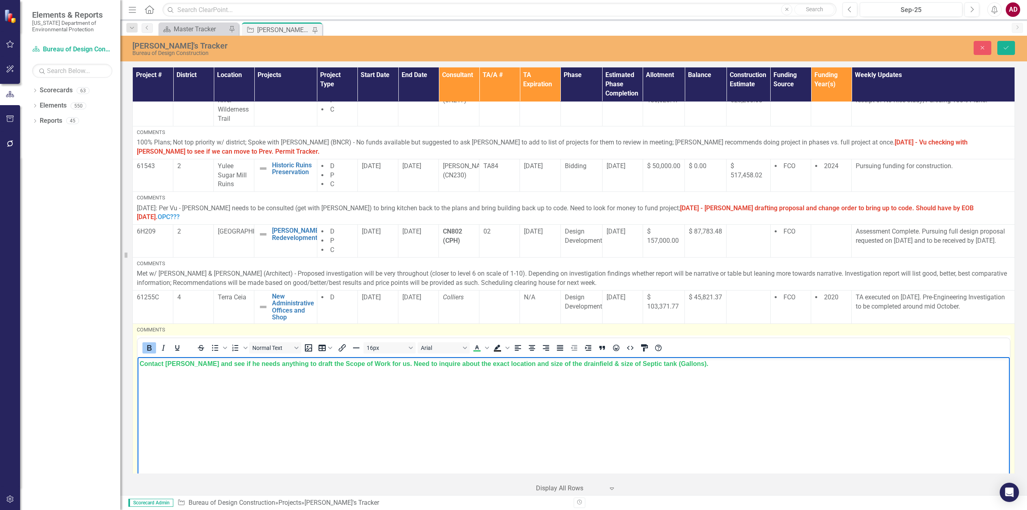
click at [444, 388] on body "Contact [PERSON_NAME] and see if he needs anything to draft the Scope of Work f…" at bounding box center [574, 417] width 872 height 120
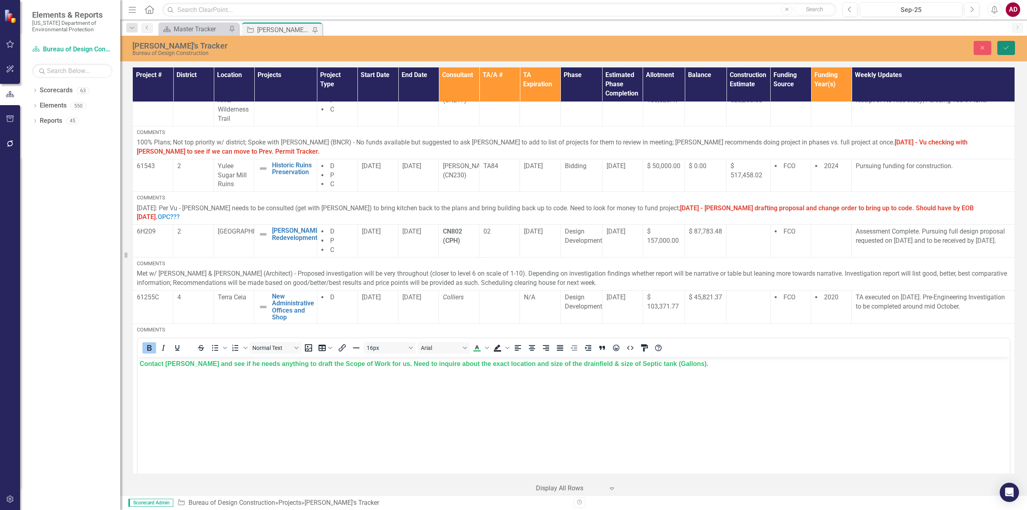
click at [1005, 51] on button "Save" at bounding box center [1007, 48] width 18 height 14
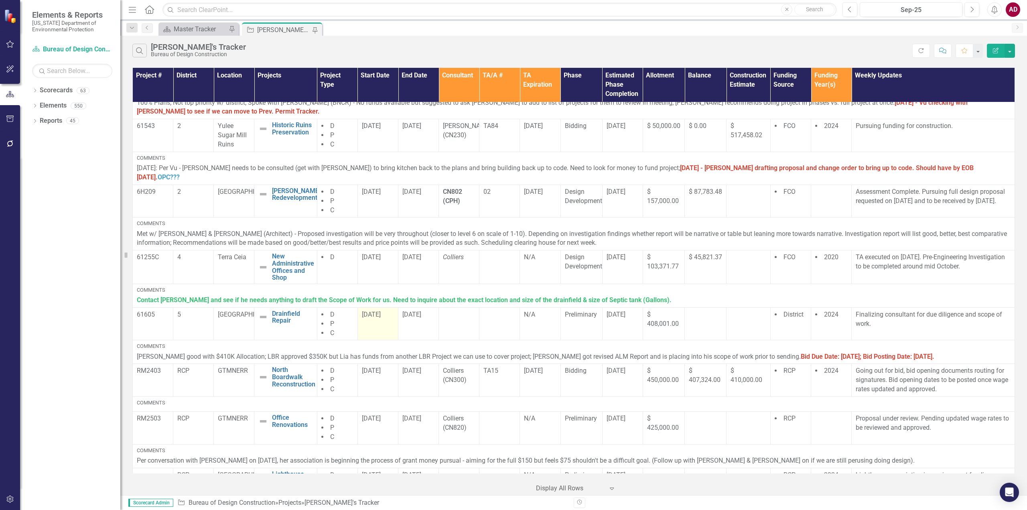
scroll to position [219, 0]
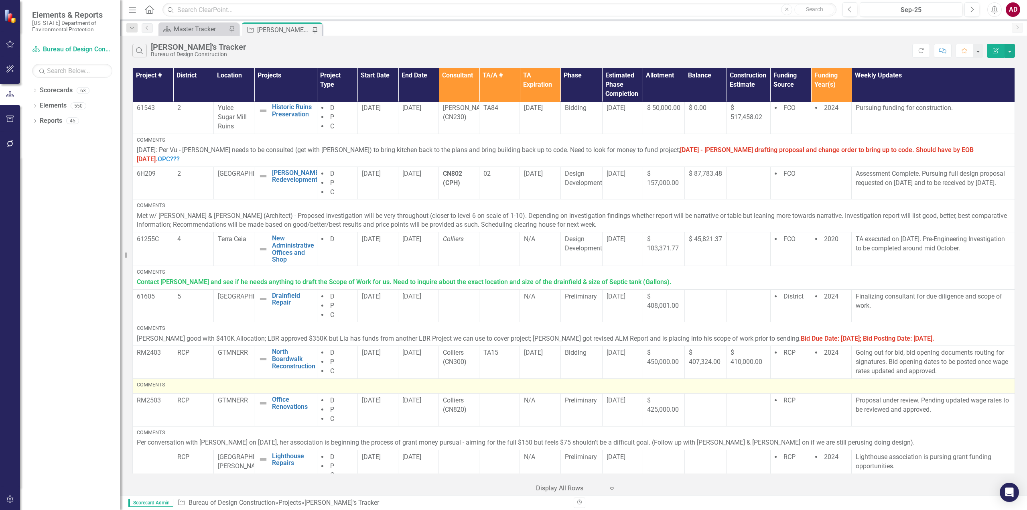
click at [587, 381] on div "Comments" at bounding box center [574, 384] width 874 height 7
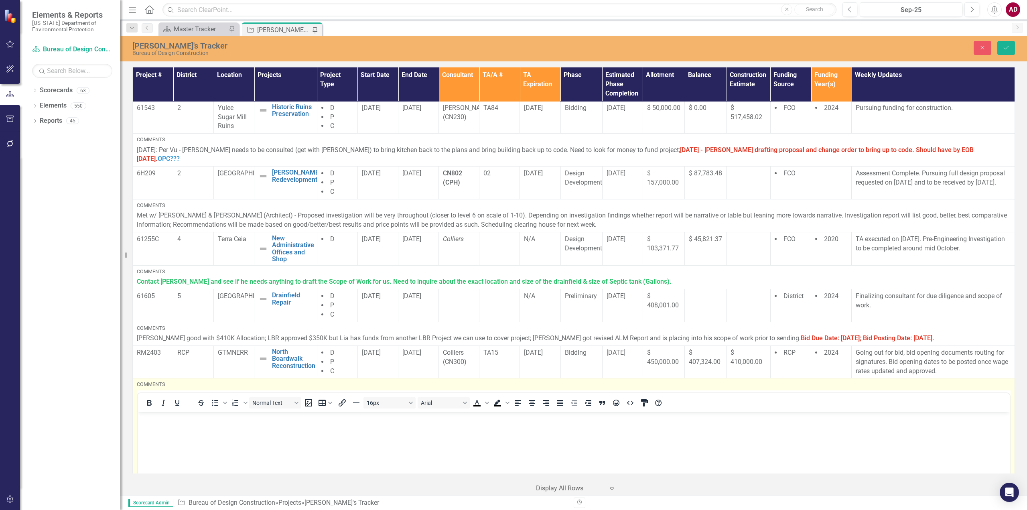
scroll to position [0, 0]
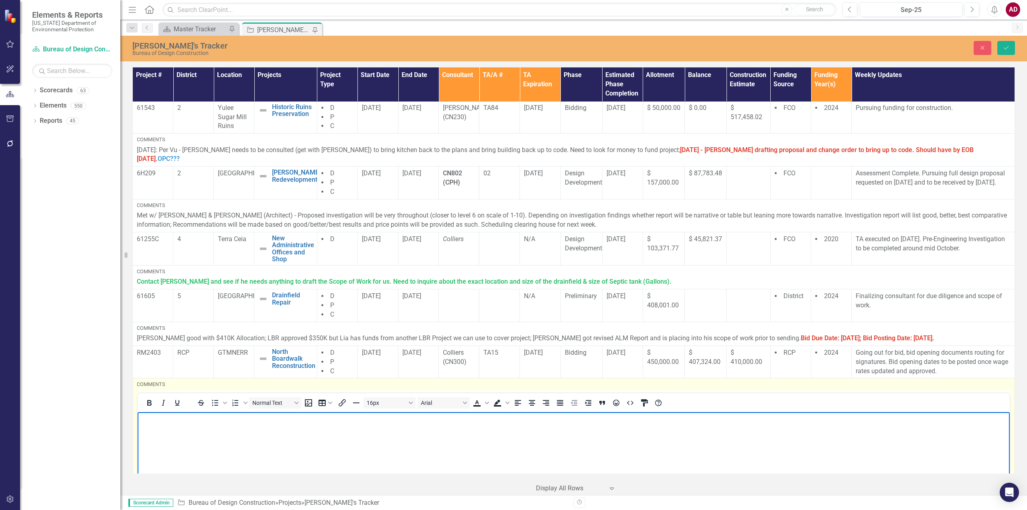
click at [547, 431] on body "Rich Text Area. Press ALT-0 for help." at bounding box center [574, 472] width 872 height 120
click at [643, 399] on icon "CSS Editor" at bounding box center [644, 402] width 7 height 7
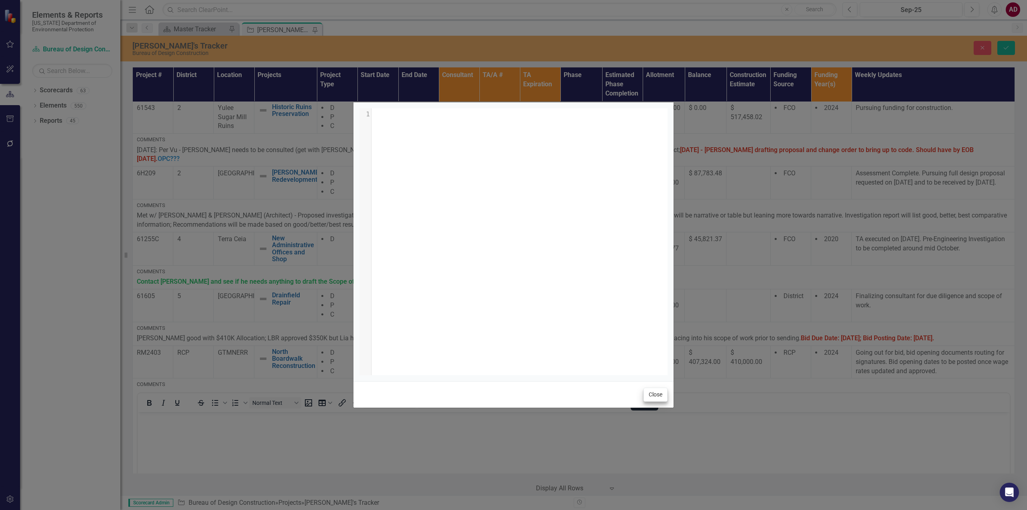
scroll to position [0, 0]
drag, startPoint x: 382, startPoint y: 115, endPoint x: 421, endPoint y: 277, distance: 166.7
click at [418, 271] on div "xxxxxxxxxx 1 1 ​" at bounding box center [524, 251] width 328 height 287
click at [660, 394] on button "Close" at bounding box center [656, 395] width 24 height 14
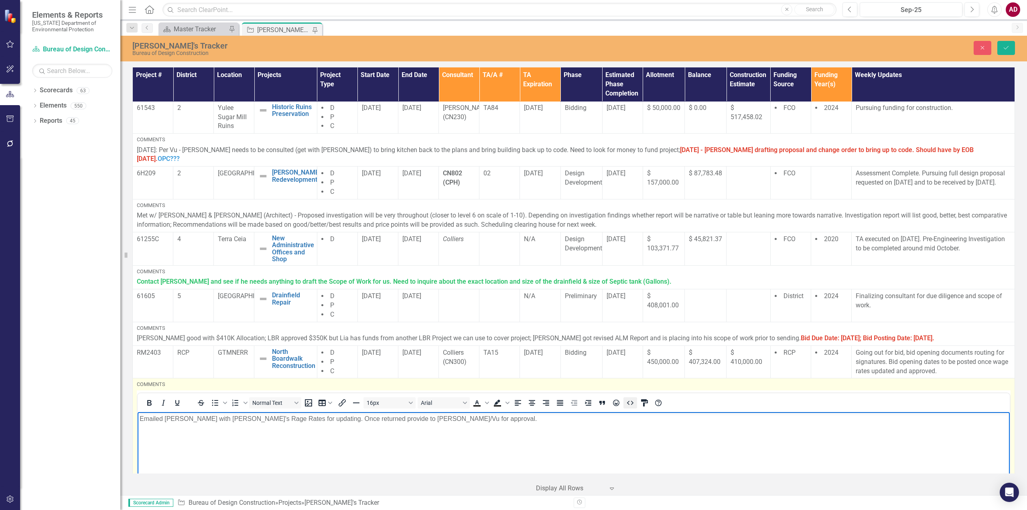
click at [632, 398] on icon "HTML Editor" at bounding box center [631, 403] width 10 height 10
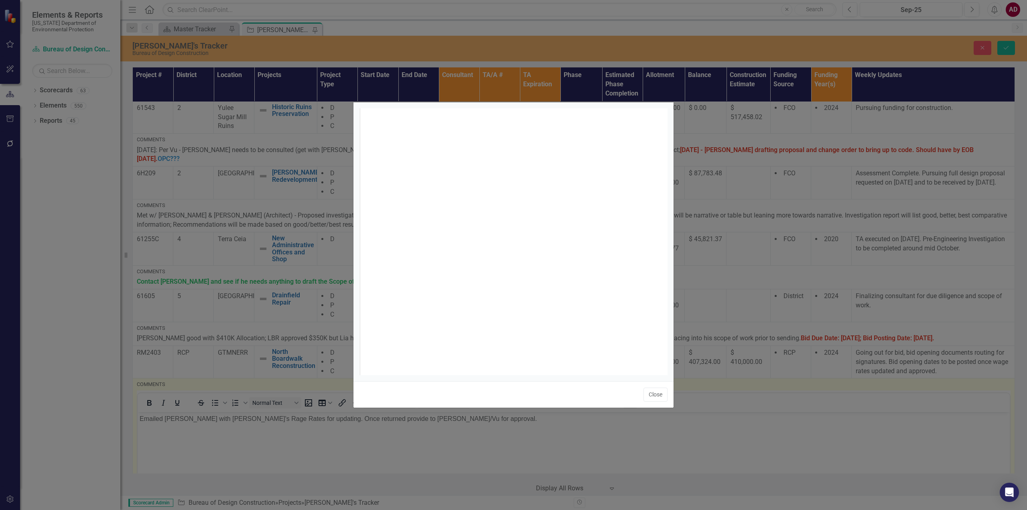
scroll to position [3, 0]
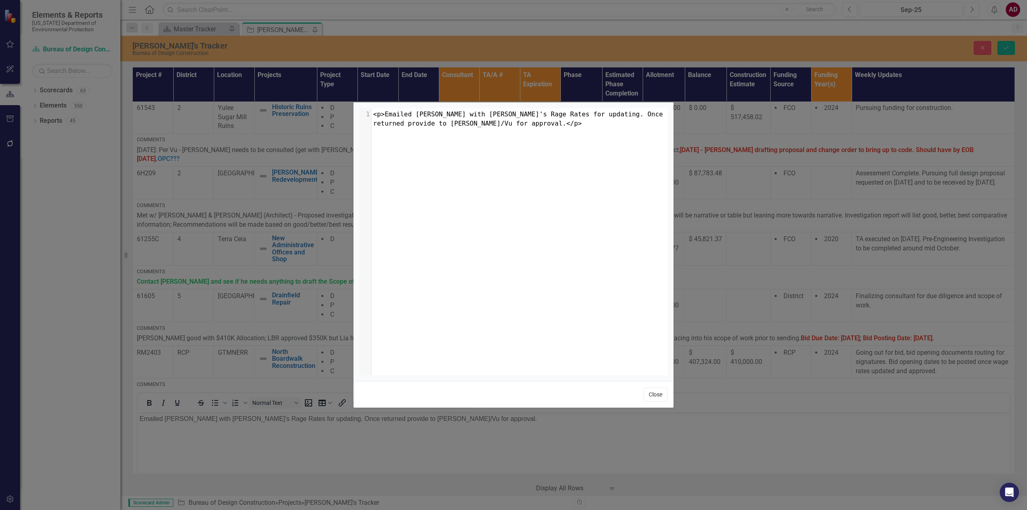
click at [651, 395] on button "Close" at bounding box center [656, 395] width 24 height 14
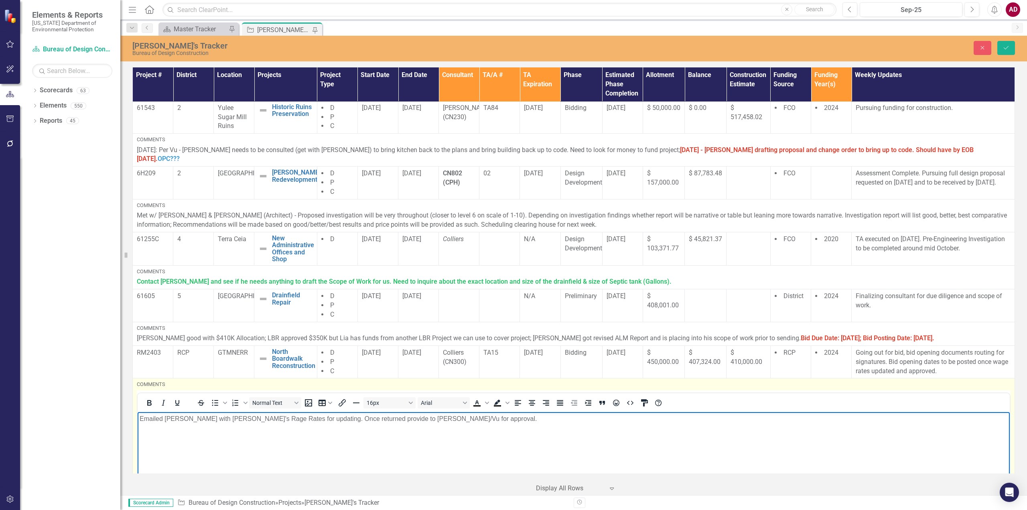
click at [563, 431] on body "Emailed [PERSON_NAME] with [PERSON_NAME]'s Rage Rates for updating. Once return…" at bounding box center [574, 472] width 872 height 120
drag, startPoint x: 439, startPoint y: 419, endPoint x: 120, endPoint y: 430, distance: 319.6
click at [138, 430] on html "Emailed [PERSON_NAME] with [PERSON_NAME]'s Rage Rates for updating. Once return…" at bounding box center [574, 472] width 872 height 120
click at [384, 442] on body "Emailed [PERSON_NAME] with [PERSON_NAME]'s Rage Rates for updating. Once return…" at bounding box center [574, 472] width 872 height 120
click at [139, 417] on body "Emailed [PERSON_NAME] with [PERSON_NAME]'s Rage Rates for updating. Once return…" at bounding box center [574, 472] width 872 height 120
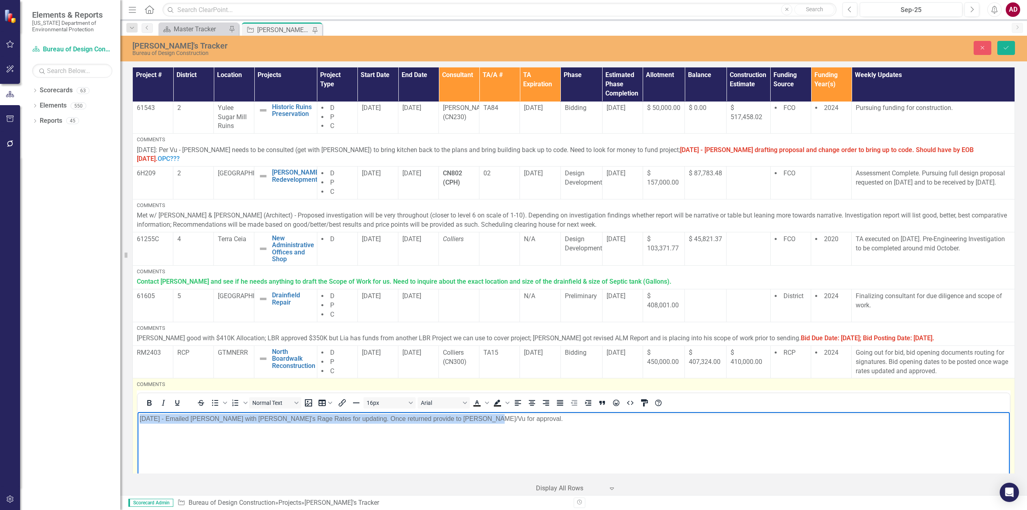
drag, startPoint x: 473, startPoint y: 417, endPoint x: 116, endPoint y: 419, distance: 356.7
click at [138, 419] on html "[DATE] - Emailed [PERSON_NAME] with [PERSON_NAME]'s Rage Rates for updating. On…" at bounding box center [574, 472] width 872 height 120
click at [149, 400] on icon "Bold" at bounding box center [149, 403] width 4 height 6
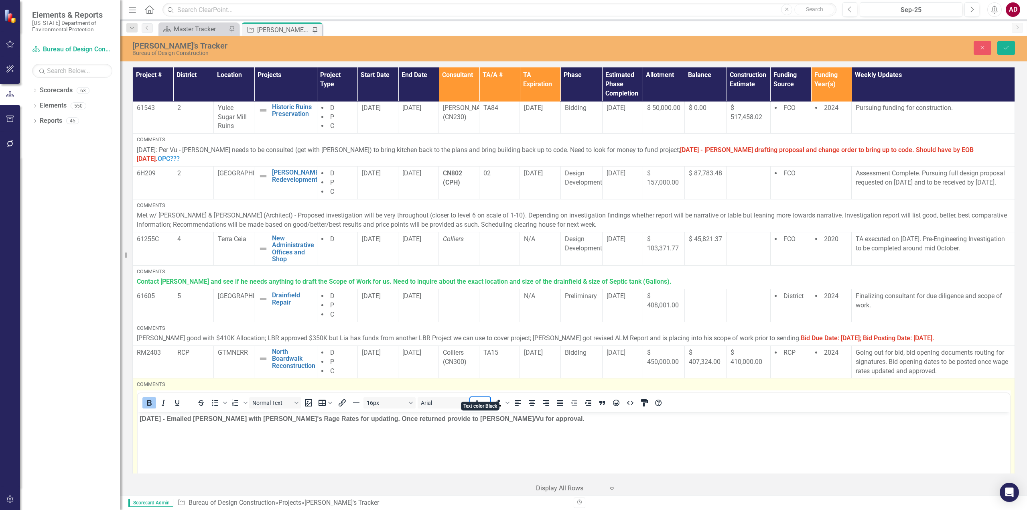
click at [483, 397] on span "Text color Black" at bounding box center [477, 402] width 14 height 11
click at [489, 402] on icon "Text color Black" at bounding box center [487, 403] width 4 height 2
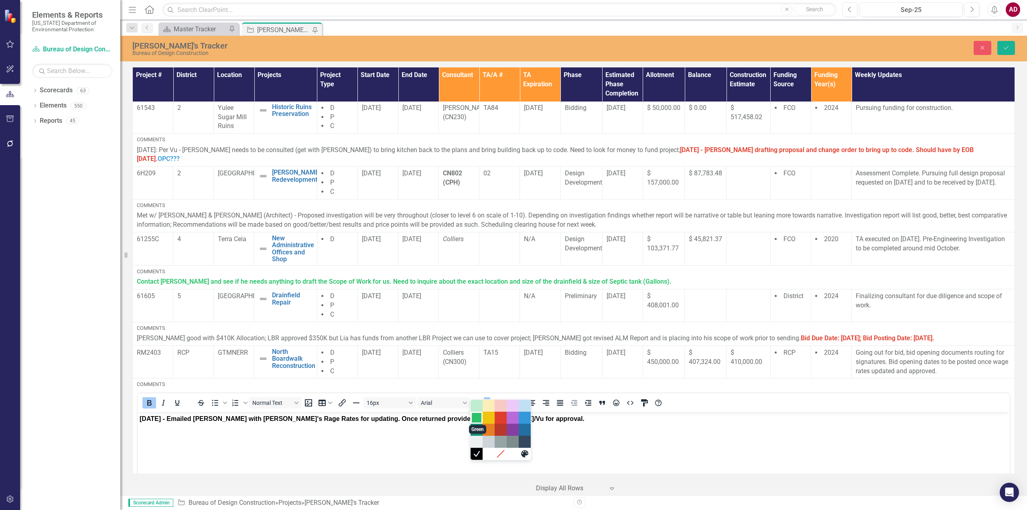
click at [474, 419] on div "Green" at bounding box center [477, 418] width 10 height 10
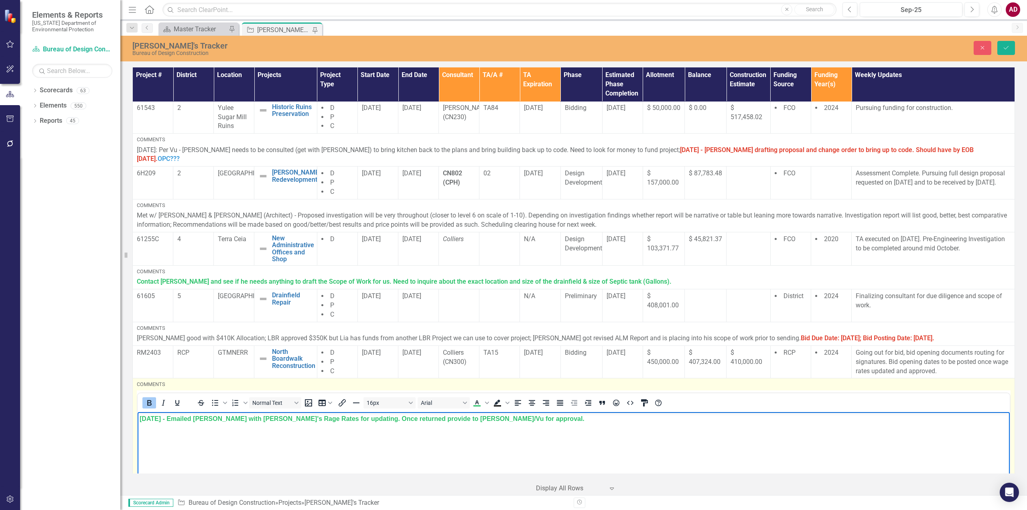
click at [405, 446] on body "[DATE] - Emailed [PERSON_NAME] with [PERSON_NAME]'s Rage Rates for updating. On…" at bounding box center [574, 472] width 872 height 120
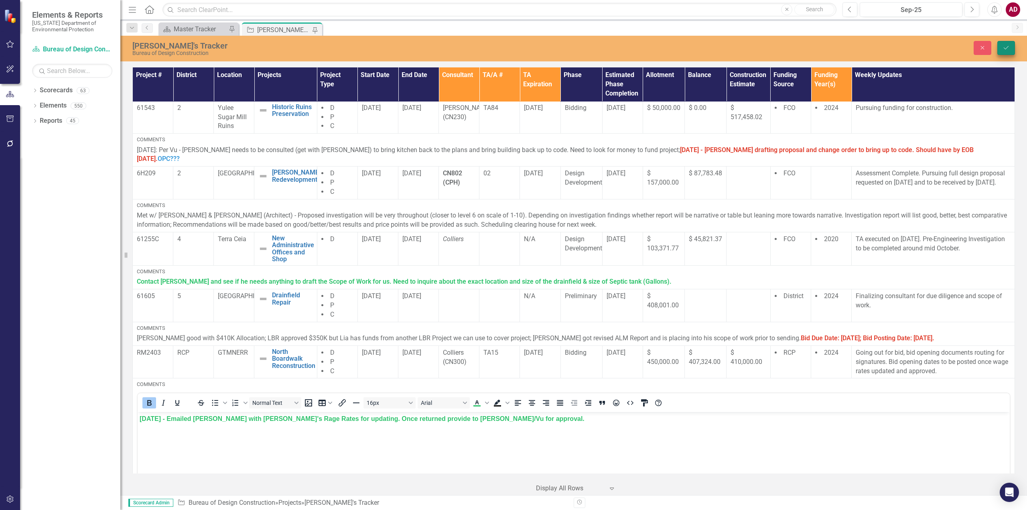
click at [1008, 48] on icon "Save" at bounding box center [1006, 48] width 7 height 6
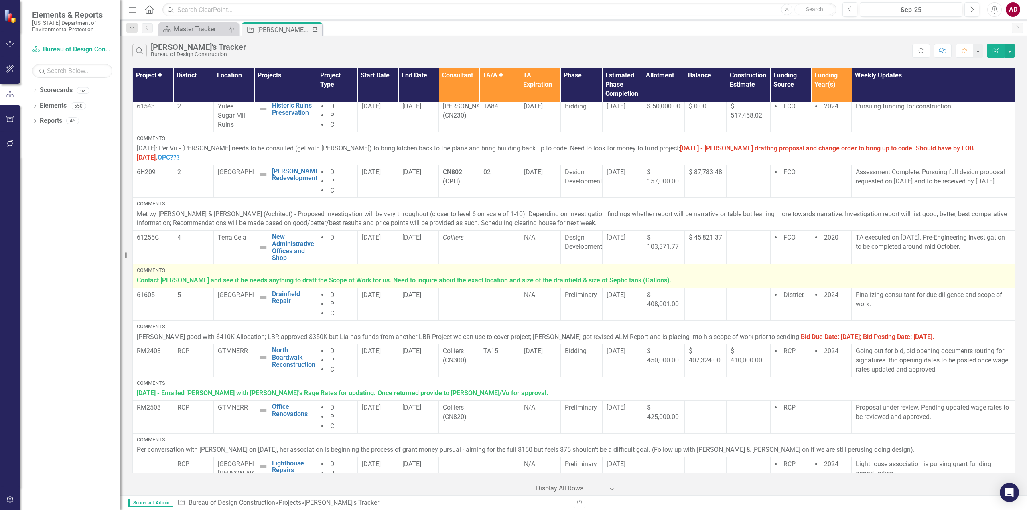
scroll to position [228, 0]
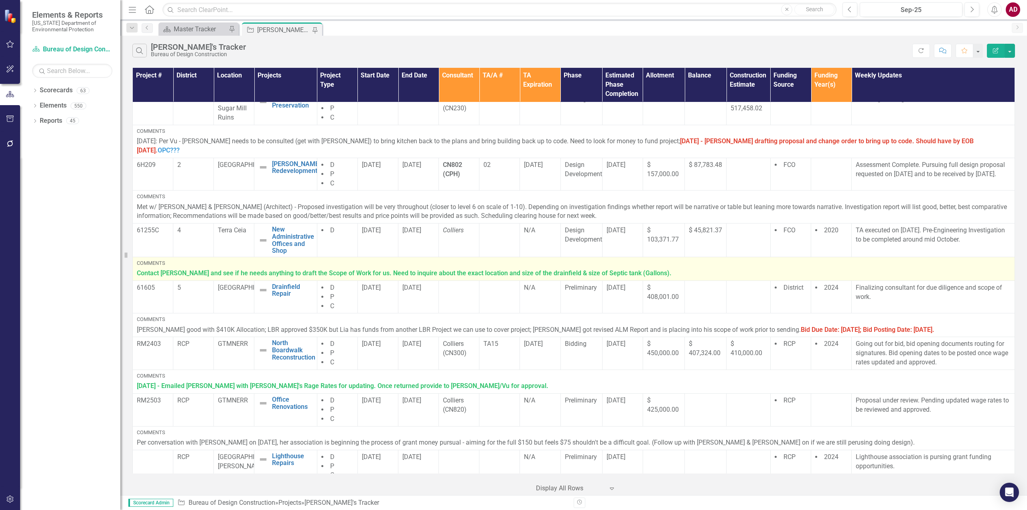
drag, startPoint x: 915, startPoint y: 244, endPoint x: 961, endPoint y: 261, distance: 49.3
click at [961, 269] on p "Contact [PERSON_NAME] and see if he needs anything to draft the Scope of Work f…" at bounding box center [574, 273] width 874 height 9
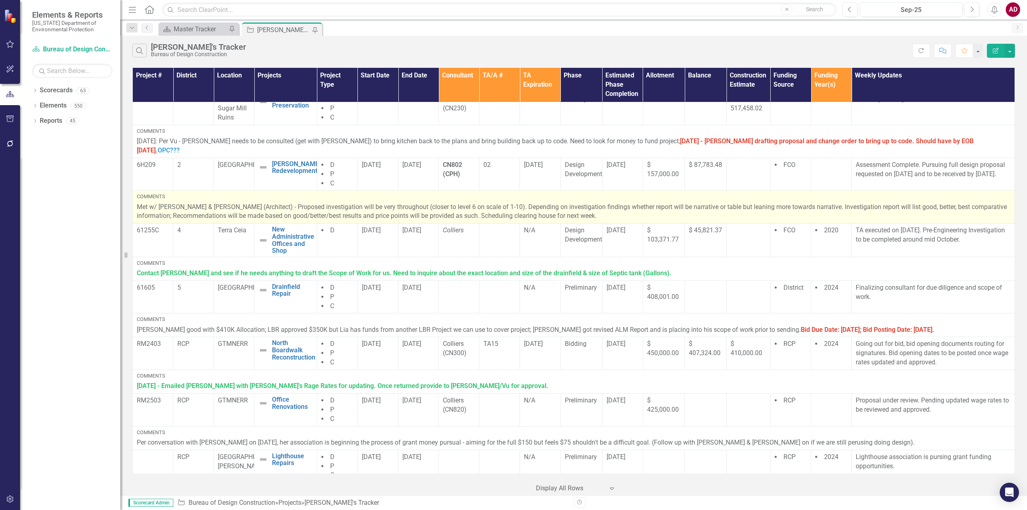
drag, startPoint x: 386, startPoint y: 206, endPoint x: 569, endPoint y: 208, distance: 182.2
click at [569, 208] on p "Met w/ [PERSON_NAME] & [PERSON_NAME] (Architect) - Proposed investigation will …" at bounding box center [574, 212] width 874 height 18
click at [566, 207] on p "Met w/ [PERSON_NAME] & [PERSON_NAME] (Architect) - Proposed investigation will …" at bounding box center [574, 212] width 874 height 18
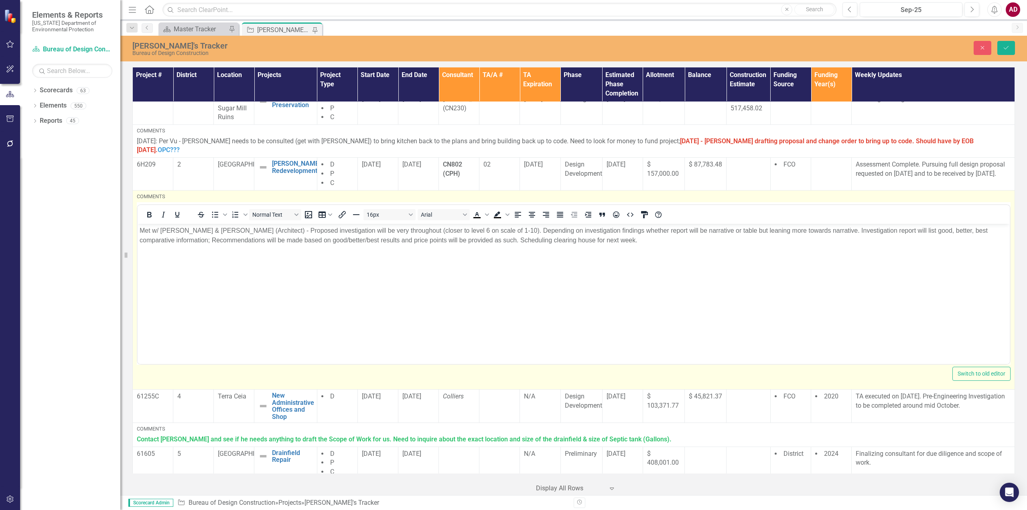
scroll to position [0, 0]
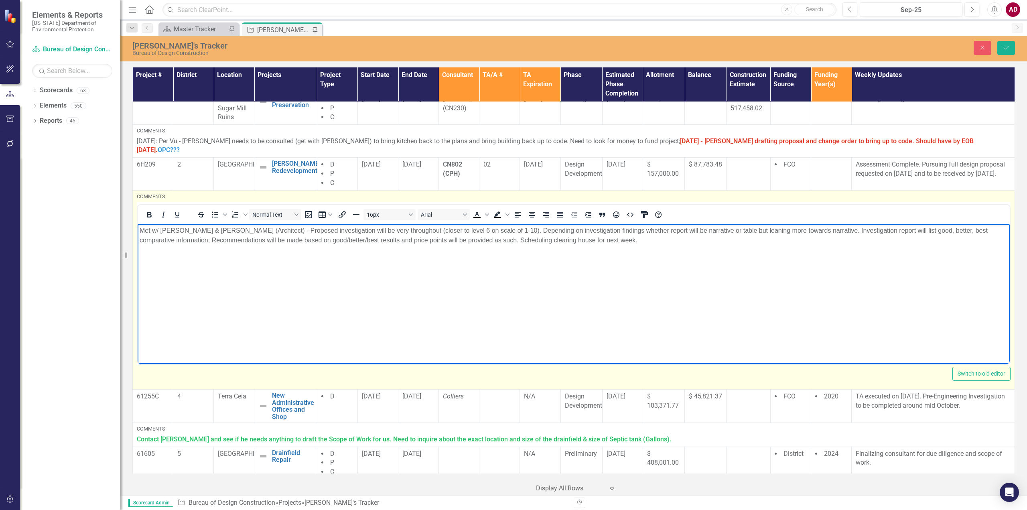
click at [568, 242] on p "Met w/ [PERSON_NAME] & [PERSON_NAME] (Architect) - Proposed investigation will …" at bounding box center [574, 235] width 868 height 19
click at [607, 242] on p "Met w/ [PERSON_NAME] & [PERSON_NAME] (Architect) - Proposed investigation will …" at bounding box center [574, 235] width 868 height 19
drag, startPoint x: 568, startPoint y: 239, endPoint x: 734, endPoint y: 241, distance: 166.1
click at [734, 241] on p "Met w/ [PERSON_NAME] & [PERSON_NAME] (Architect) - Proposed investigation will …" at bounding box center [574, 235] width 868 height 19
drag, startPoint x: 146, startPoint y: 204, endPoint x: 158, endPoint y: 205, distance: 12.0
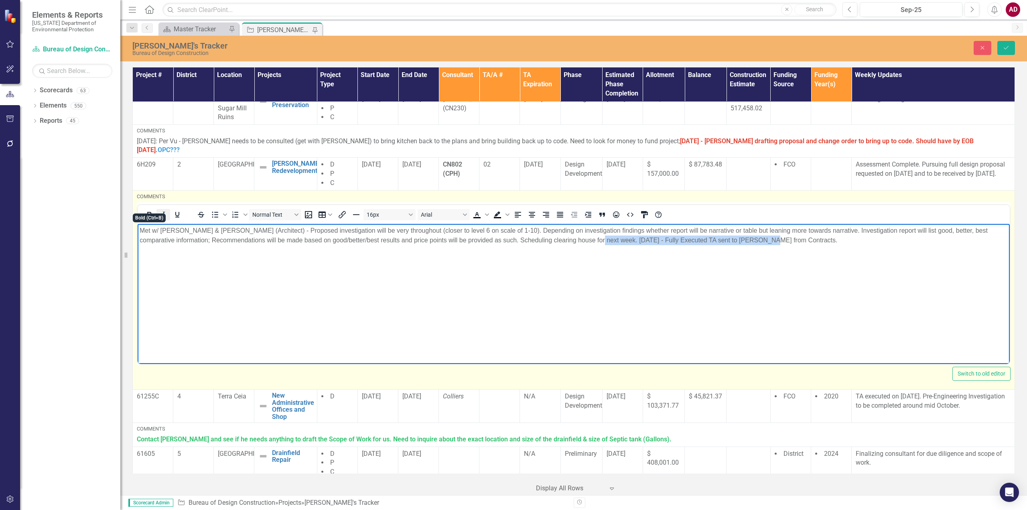
click at [146, 210] on icon "Bold" at bounding box center [149, 215] width 10 height 10
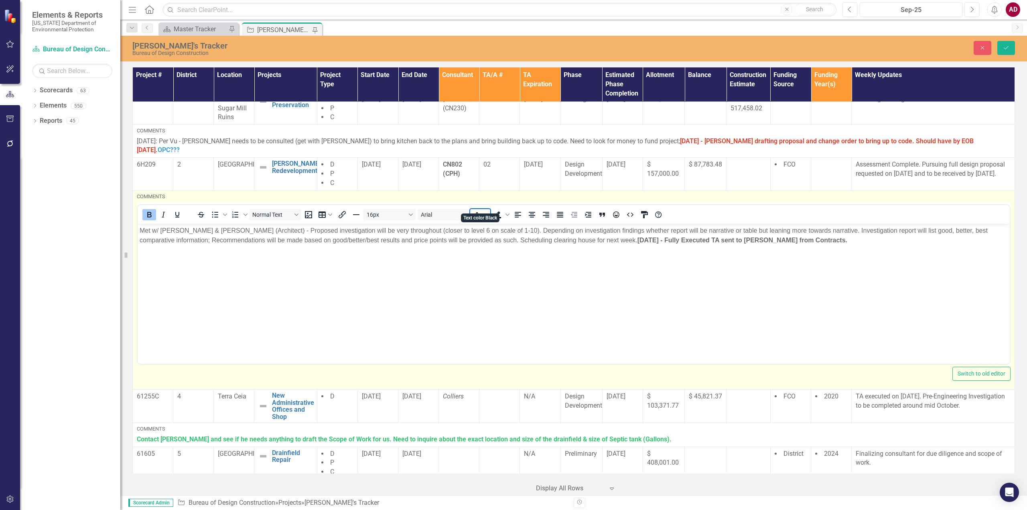
click at [488, 213] on icon "Text color Black" at bounding box center [487, 214] width 4 height 2
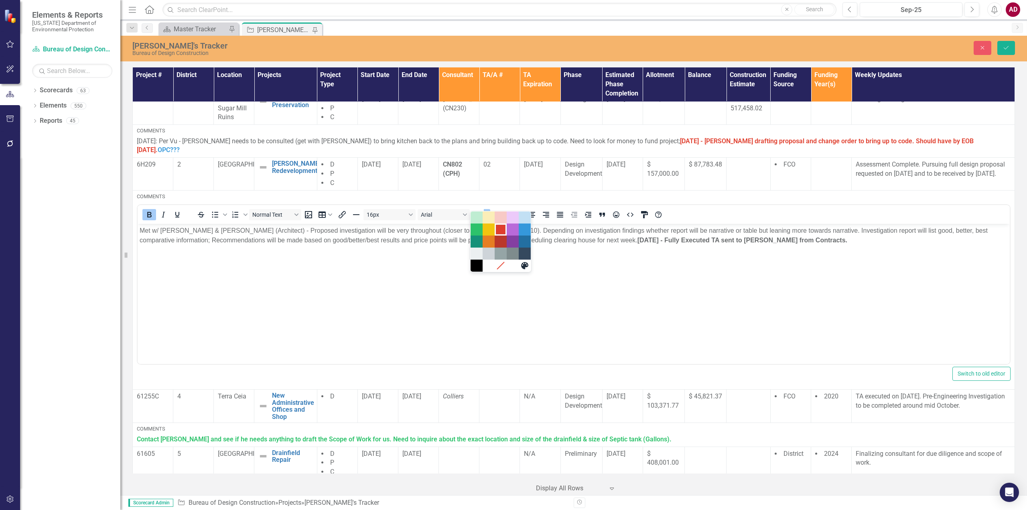
drag, startPoint x: 501, startPoint y: 230, endPoint x: 378, endPoint y: 30, distance: 234.5
click at [501, 230] on div "Red" at bounding box center [501, 230] width 10 height 10
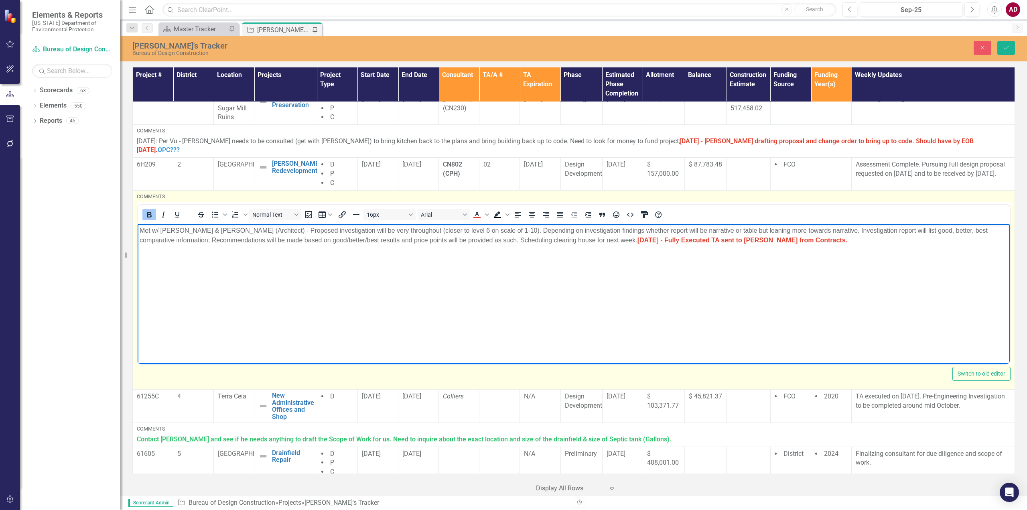
drag, startPoint x: 616, startPoint y: 295, endPoint x: 716, endPoint y: 285, distance: 100.9
click at [616, 295] on body "Met w/ [PERSON_NAME] & [PERSON_NAME] (Architect) - Proposed investigation will …" at bounding box center [574, 284] width 872 height 120
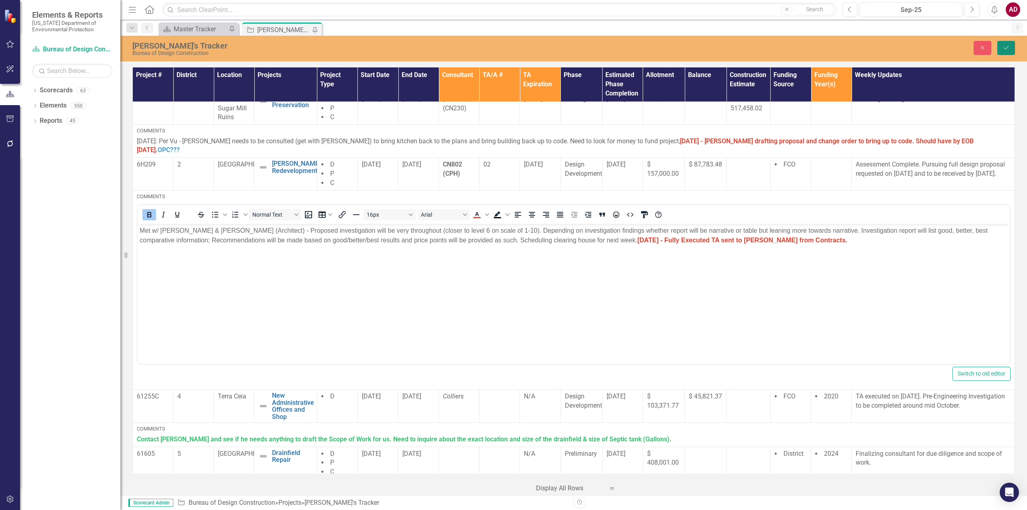
click at [1014, 47] on button "Save" at bounding box center [1007, 48] width 18 height 14
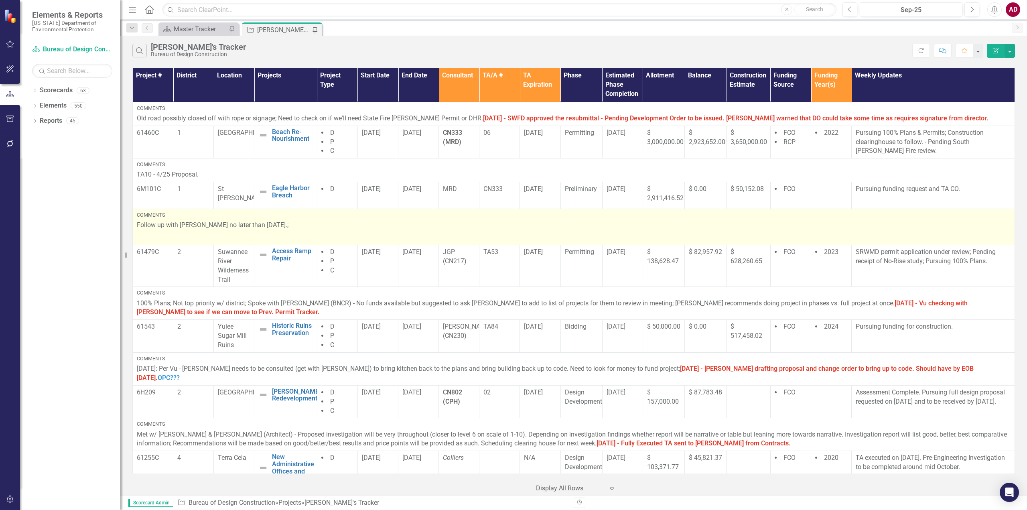
click at [310, 223] on p "Follow up with [PERSON_NAME] no later than [DATE].;" at bounding box center [574, 226] width 874 height 11
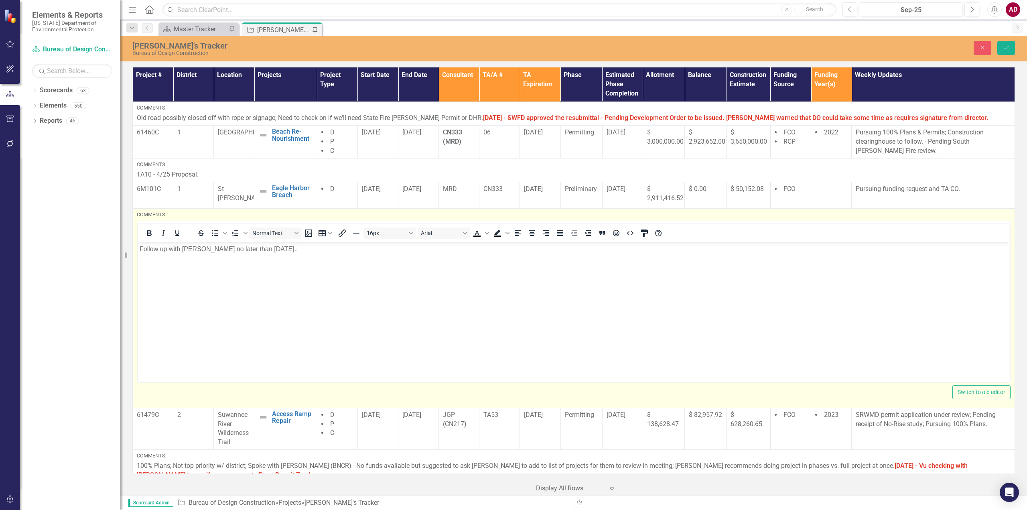
click at [302, 251] on p "Follow up with [PERSON_NAME] no later than [DATE].;" at bounding box center [574, 249] width 868 height 10
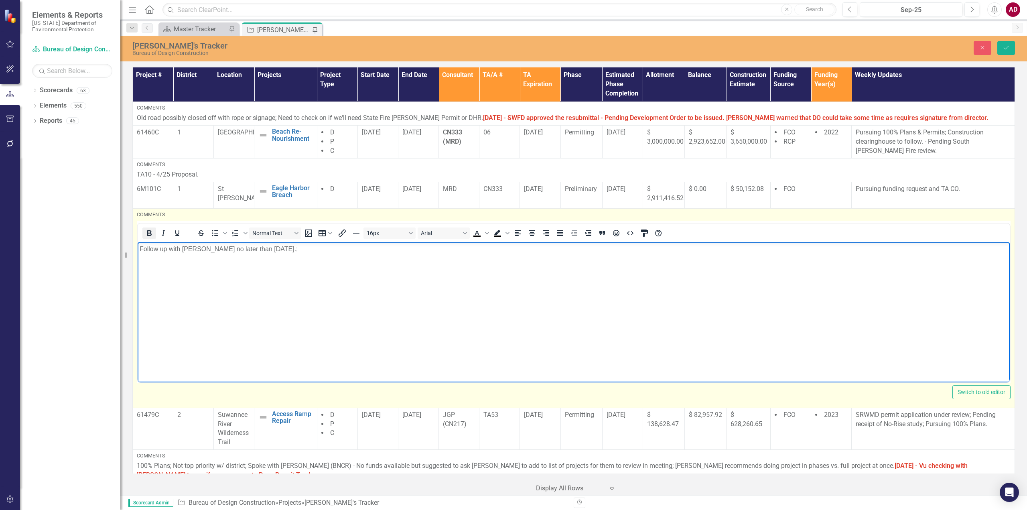
click at [150, 232] on icon "Bold" at bounding box center [149, 233] width 10 height 10
click at [486, 234] on icon "Text color Black" at bounding box center [487, 233] width 4 height 4
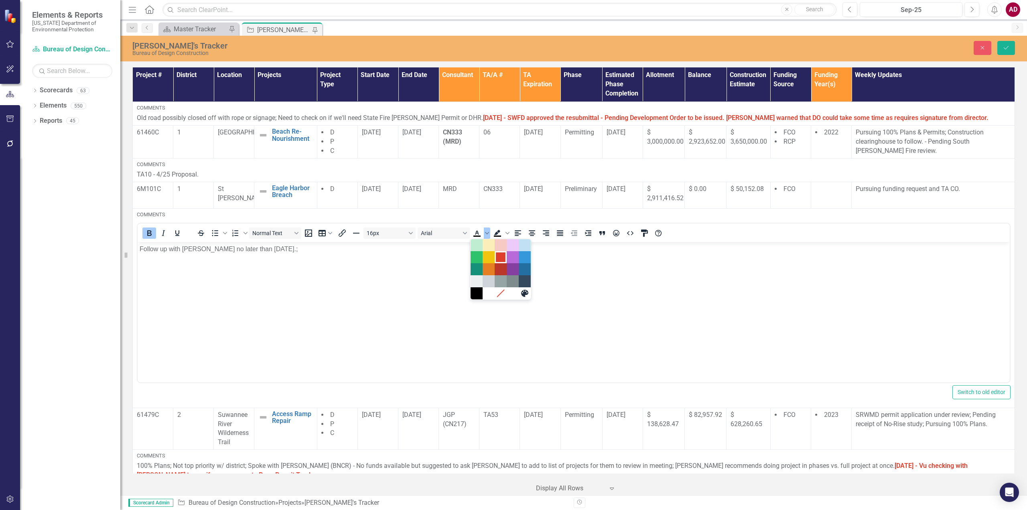
click at [500, 257] on div "Red" at bounding box center [501, 257] width 10 height 10
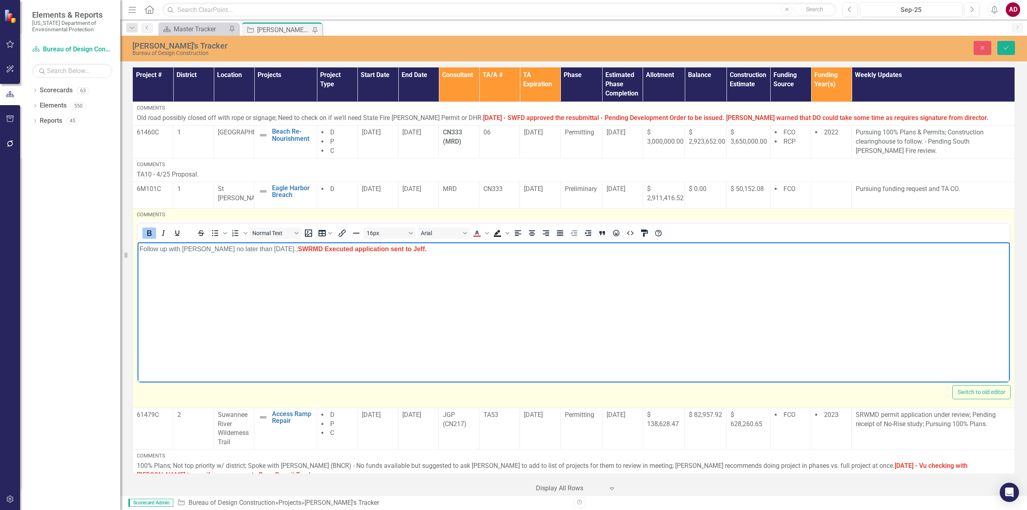
click at [298, 247] on strong "﻿SWRMD Executed application sent to [PERSON_NAME]." at bounding box center [363, 248] width 130 height 7
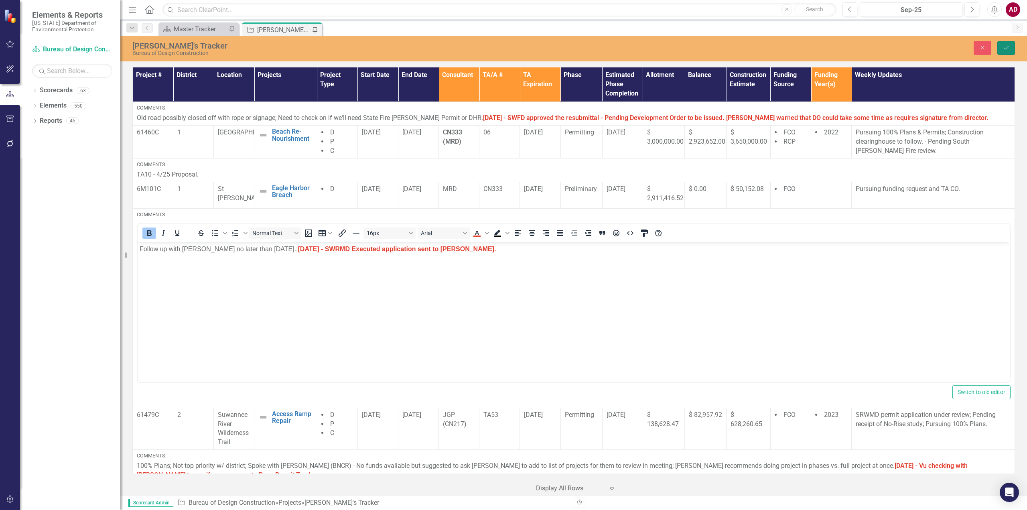
click at [1007, 49] on icon "Save" at bounding box center [1006, 48] width 7 height 6
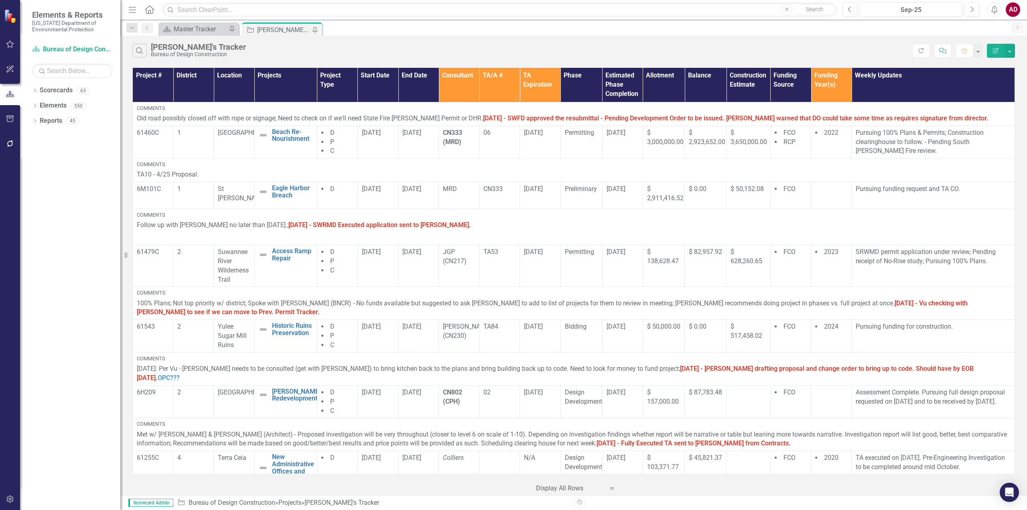
click at [278, 32] on div "[PERSON_NAME]'s Tracker" at bounding box center [283, 30] width 53 height 10
click at [1009, 54] on button "button" at bounding box center [1010, 51] width 10 height 14
click at [990, 87] on link "PDF Export to PDF" at bounding box center [982, 81] width 63 height 15
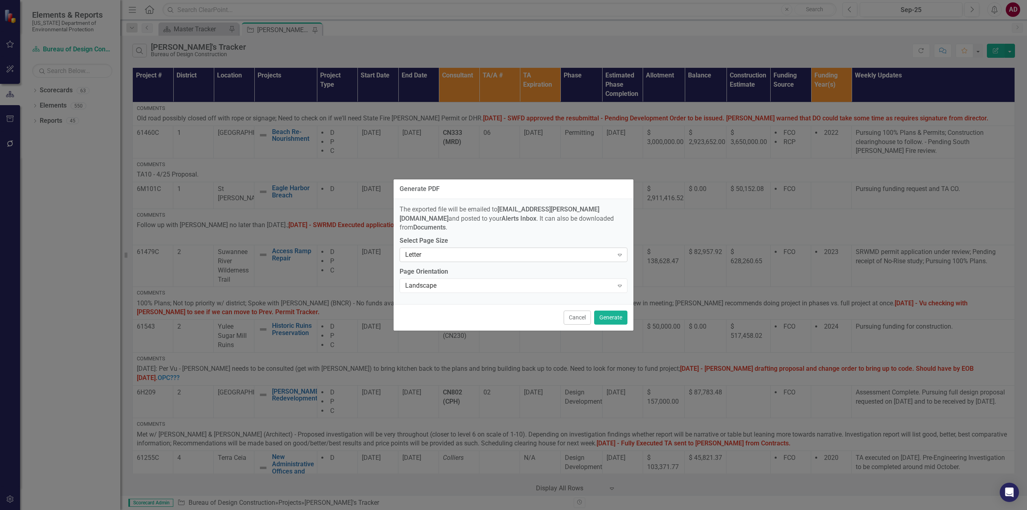
click at [553, 251] on div "Letter" at bounding box center [509, 254] width 208 height 9
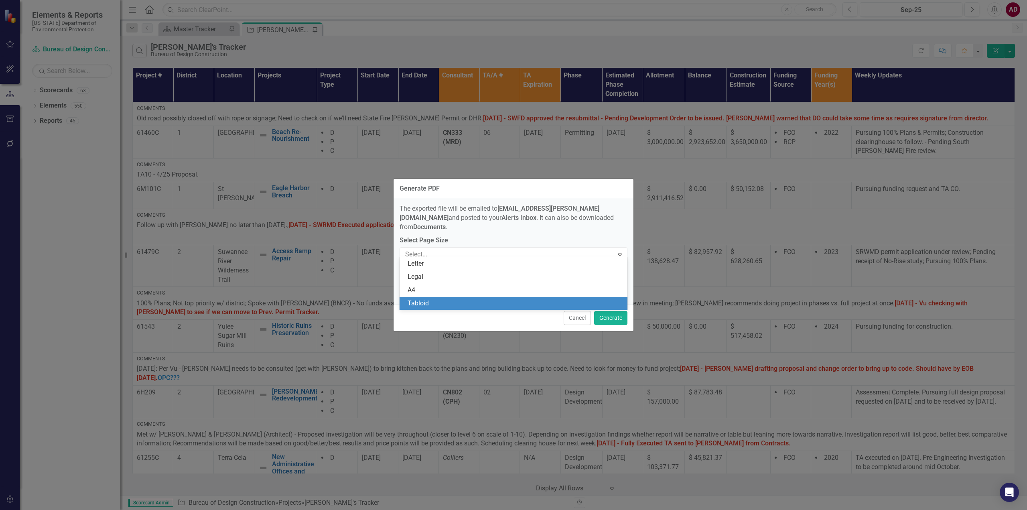
click at [408, 305] on div "Tabloid" at bounding box center [515, 303] width 215 height 9
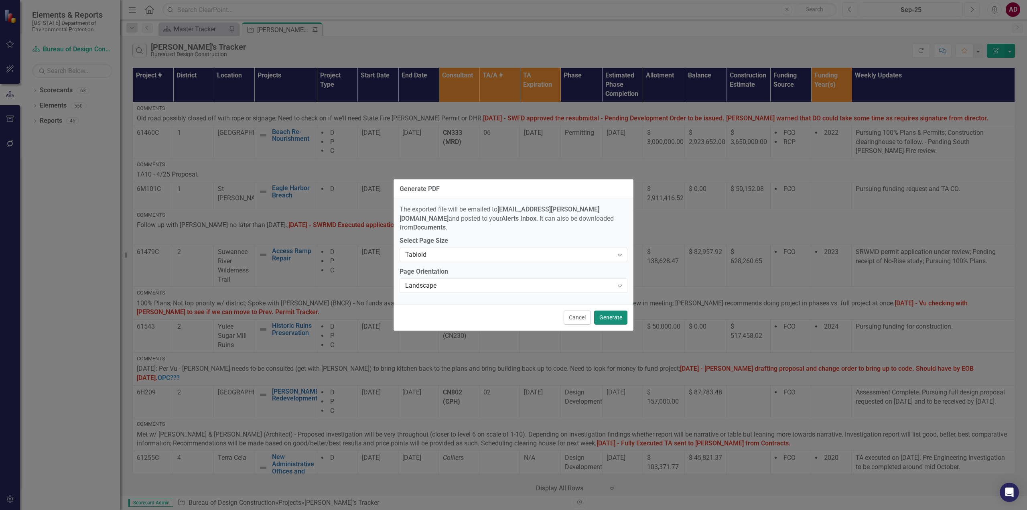
drag, startPoint x: 618, startPoint y: 312, endPoint x: 636, endPoint y: 309, distance: 17.8
click at [619, 313] on button "Generate" at bounding box center [610, 318] width 33 height 14
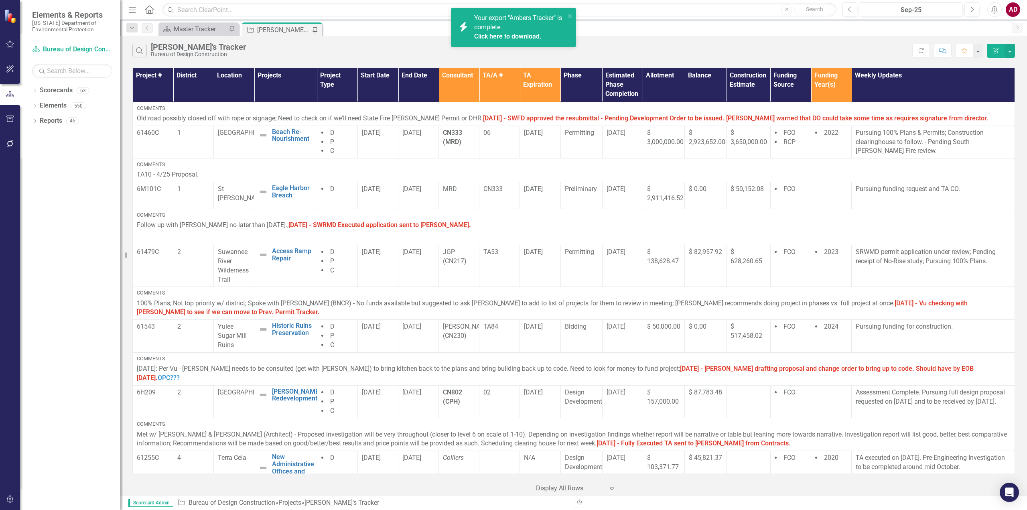
click at [525, 37] on link "Click here to download." at bounding box center [507, 37] width 67 height 8
